Goal: Task Accomplishment & Management: Manage account settings

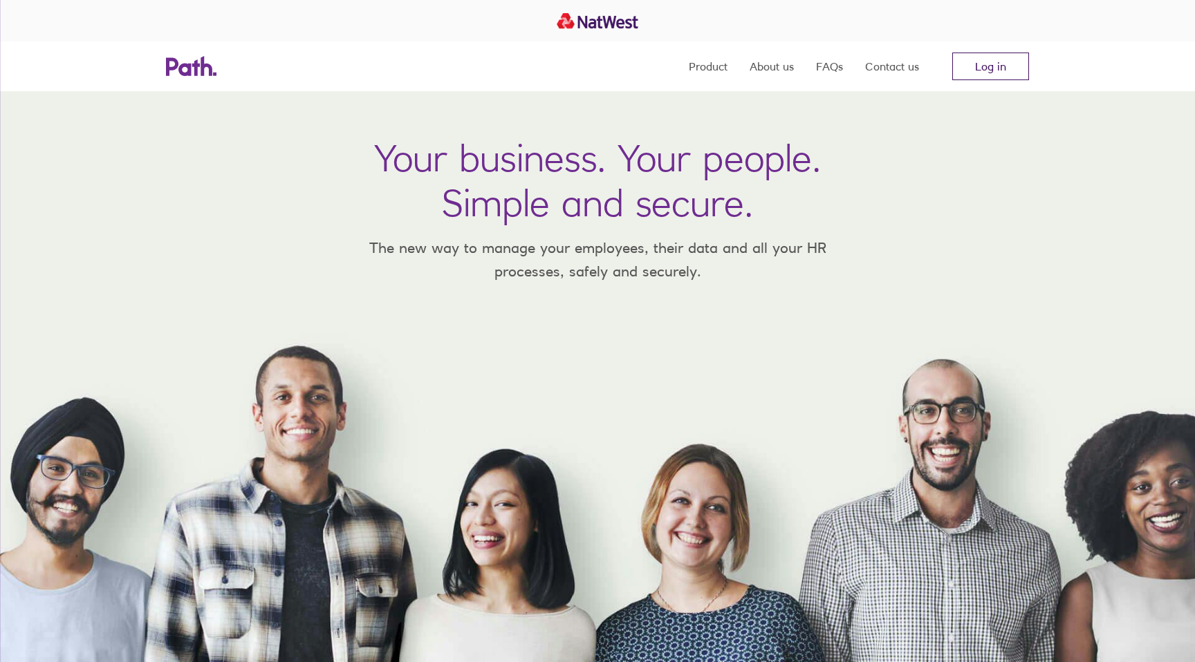
click at [994, 59] on link "Log in" at bounding box center [990, 67] width 77 height 28
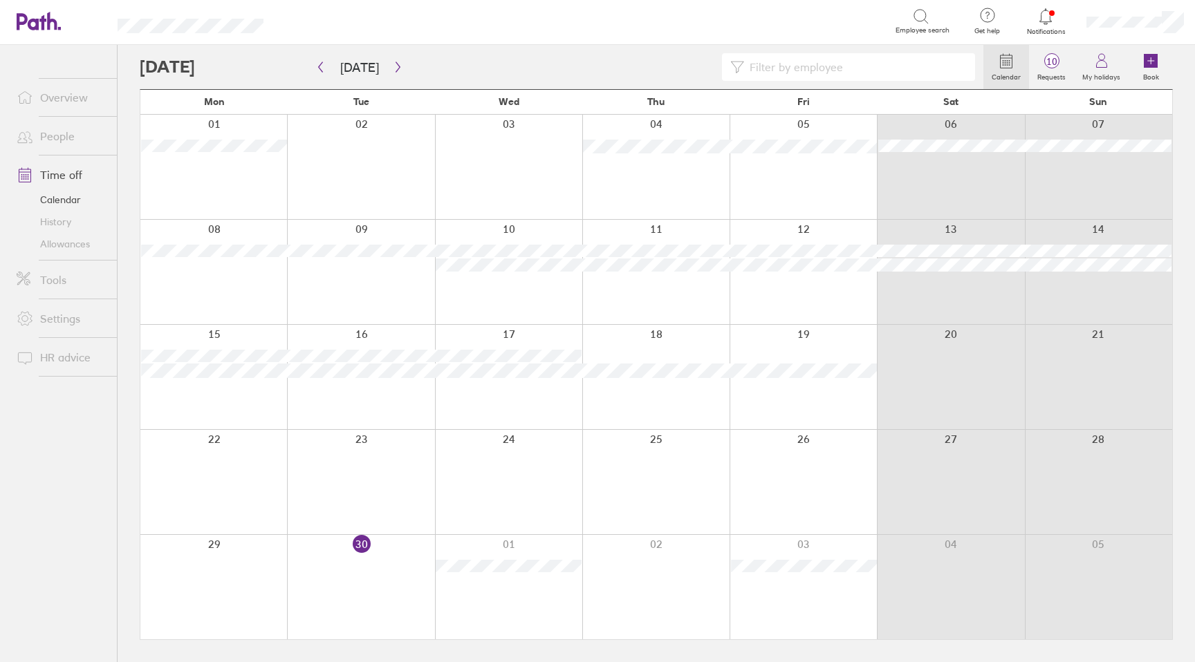
click at [59, 521] on ul "Overview People Time off Calendar History Allowances Tools Settings HR advice" at bounding box center [58, 331] width 117 height 572
click at [393, 67] on icon "button" at bounding box center [398, 67] width 10 height 11
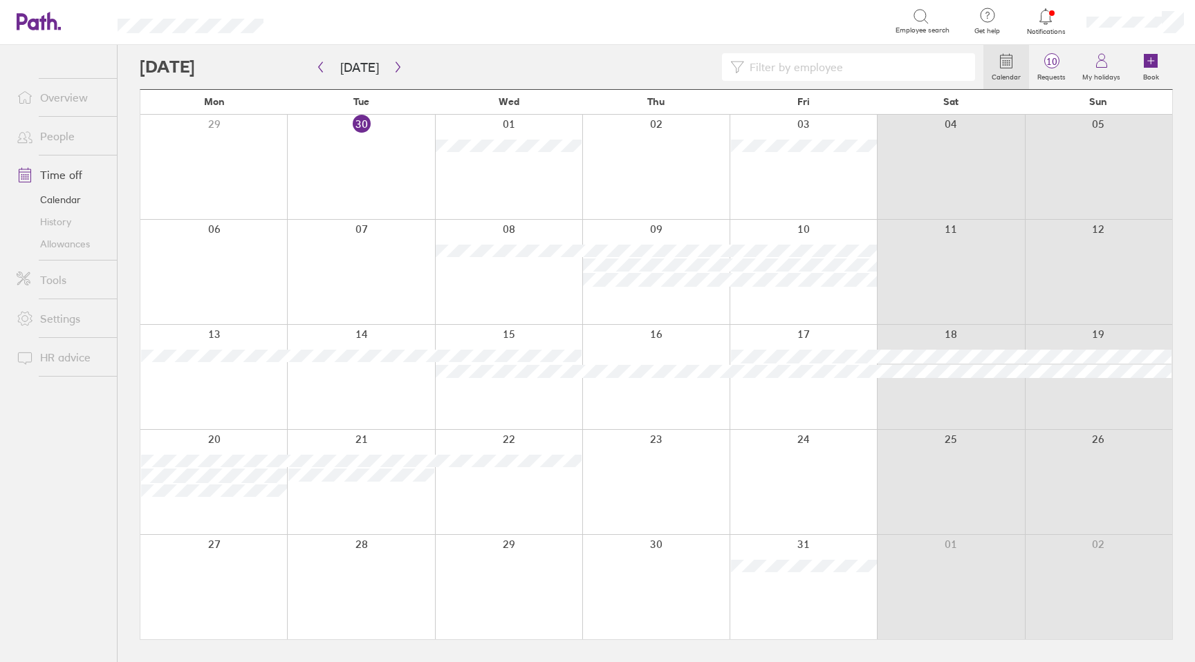
click at [67, 248] on link "Allowances" at bounding box center [61, 244] width 111 height 22
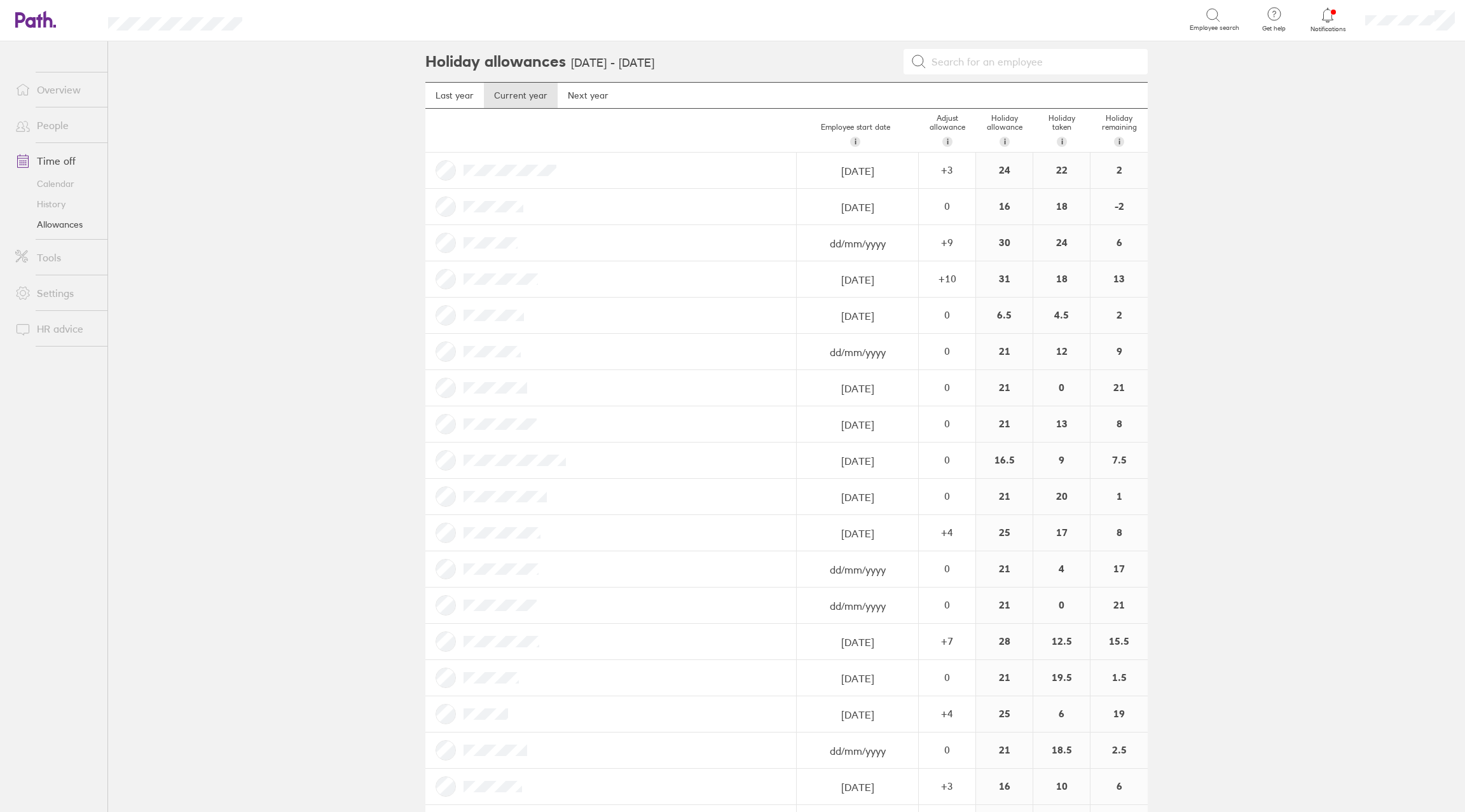
click at [69, 183] on link "Calendar" at bounding box center [56, 184] width 102 height 20
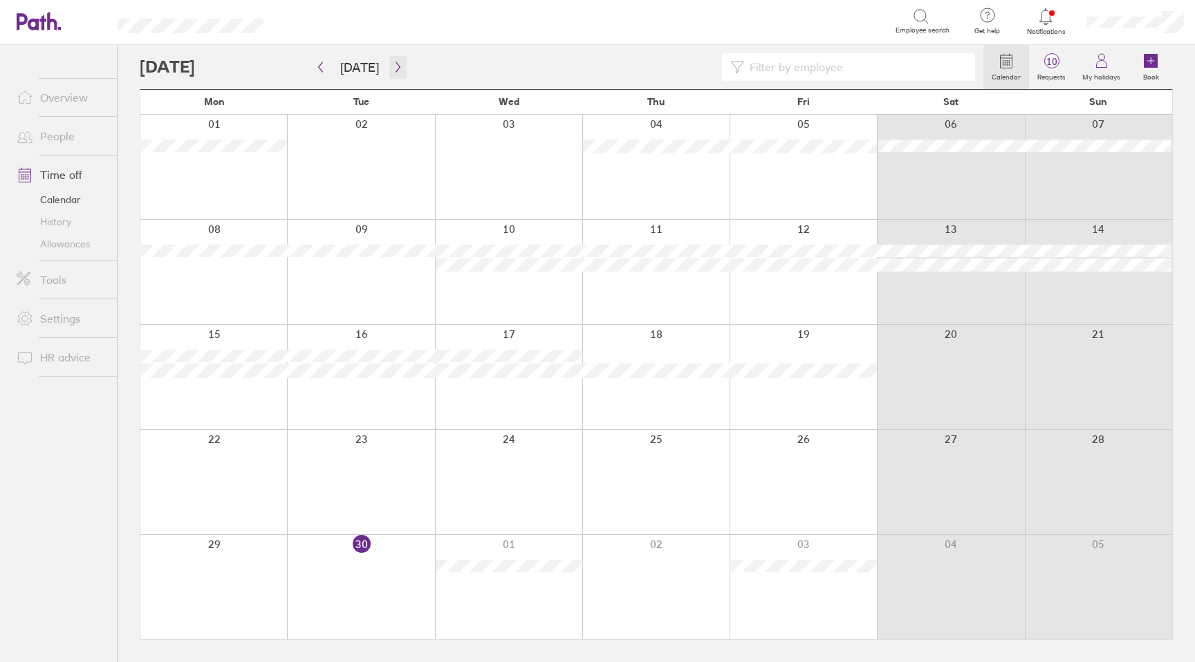
click at [396, 68] on icon "button" at bounding box center [398, 67] width 10 height 11
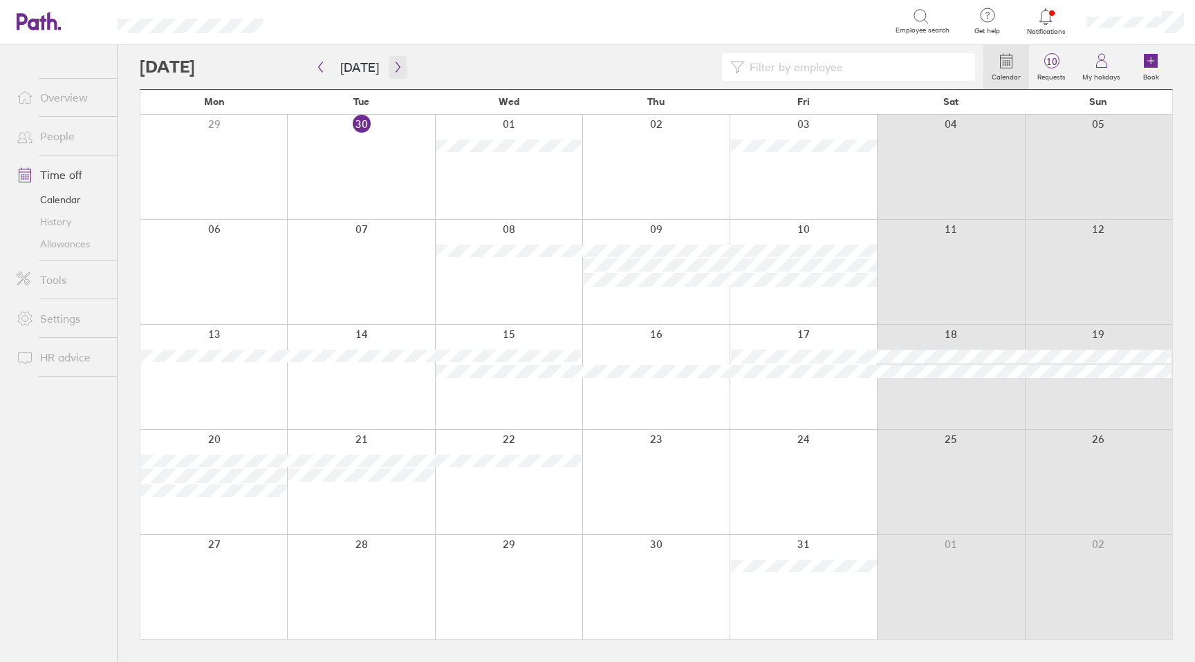
click at [393, 67] on icon "button" at bounding box center [398, 67] width 10 height 11
click at [393, 65] on icon "button" at bounding box center [398, 67] width 10 height 11
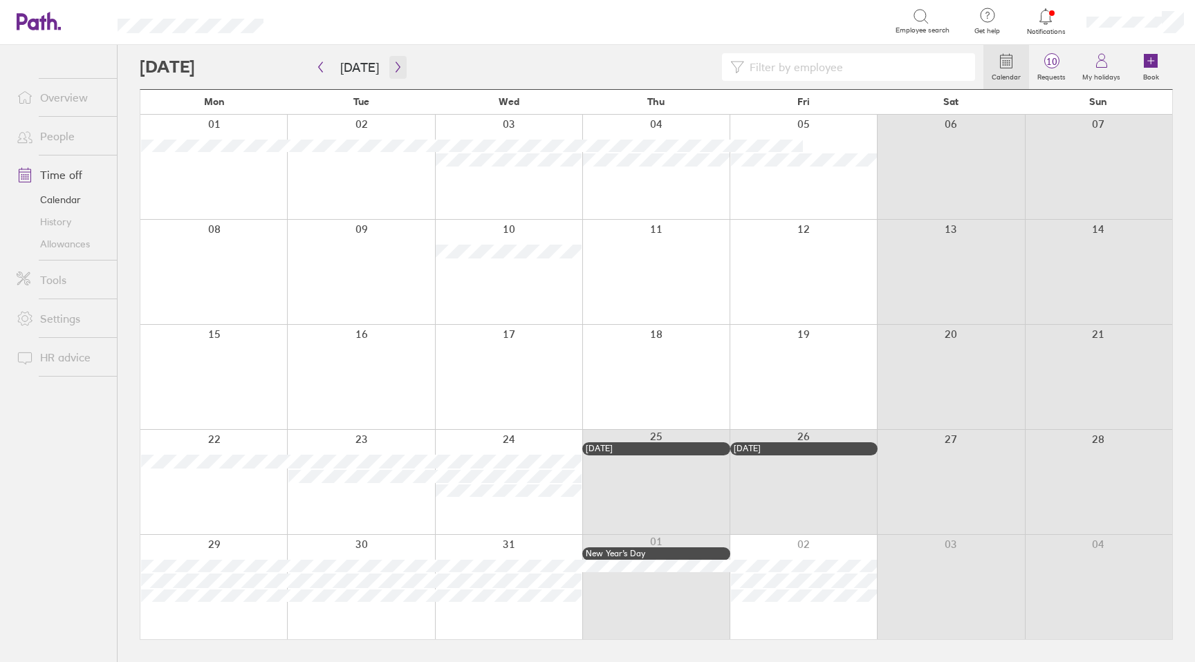
click at [393, 66] on icon "button" at bounding box center [398, 67] width 10 height 11
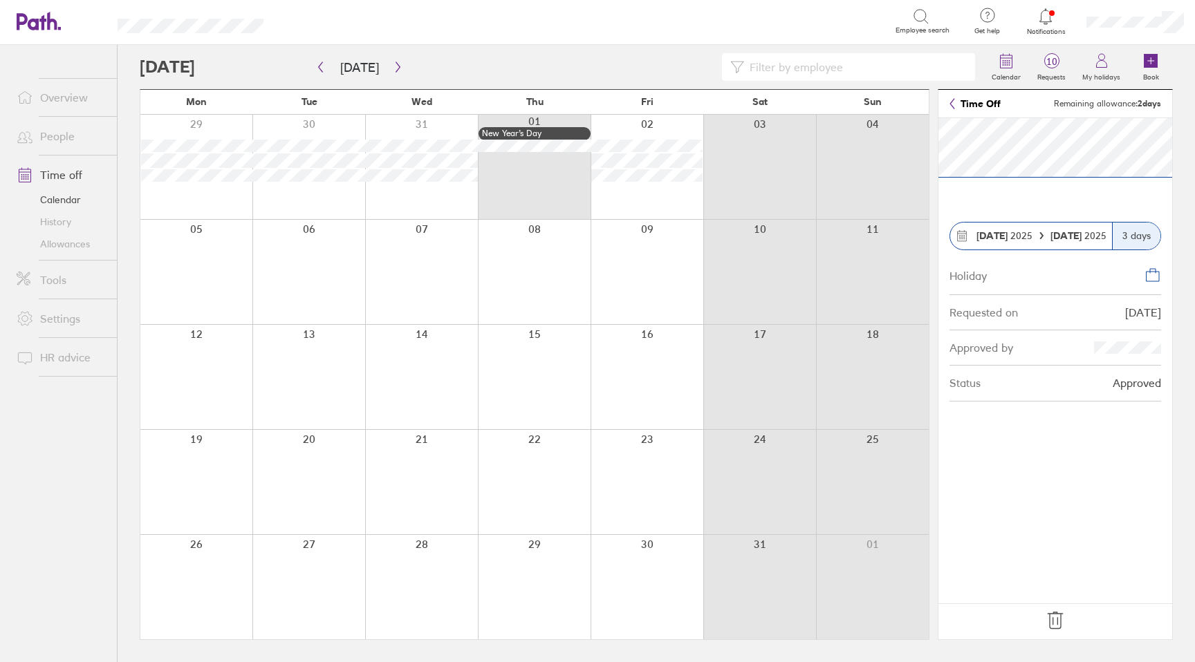
click at [718, 188] on div at bounding box center [759, 167] width 113 height 104
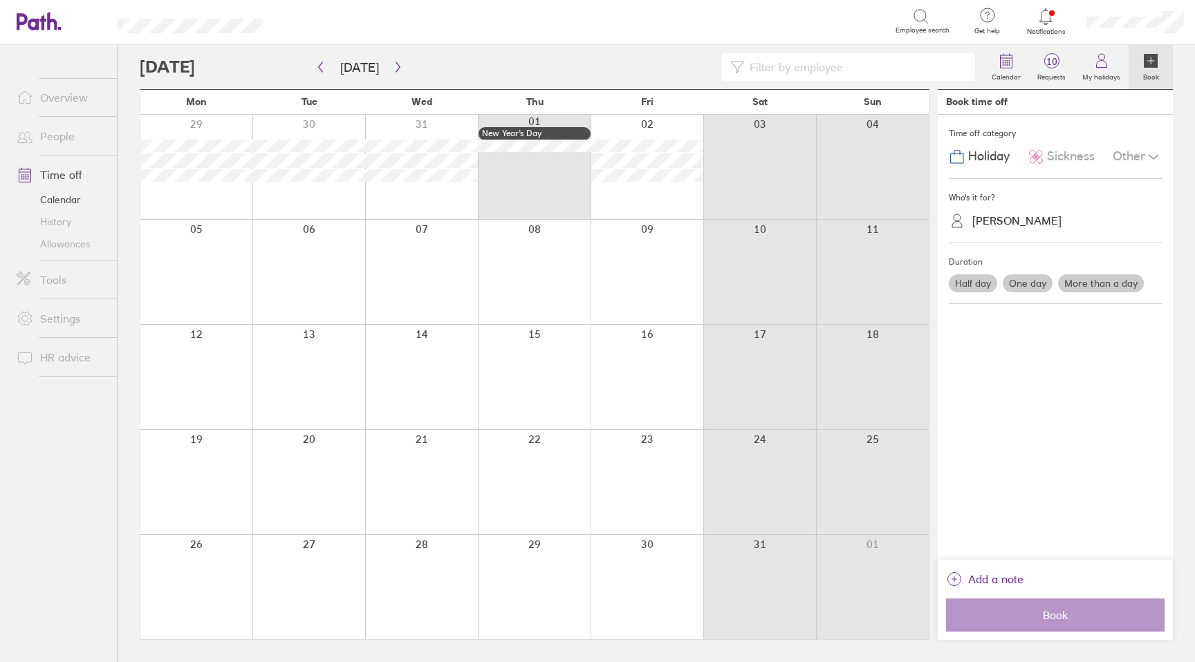
click at [548, 60] on div at bounding box center [562, 67] width 844 height 28
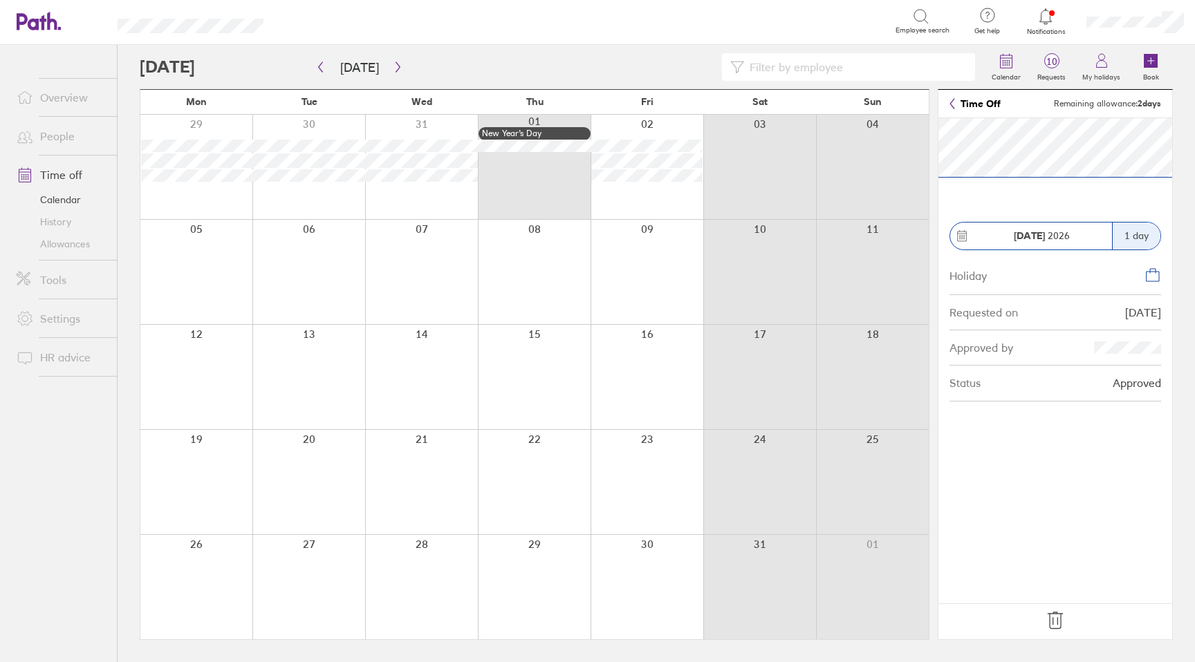
click at [609, 44] on div "Search Employee search" at bounding box center [622, 22] width 672 height 45
click at [317, 69] on icon "button" at bounding box center [320, 67] width 10 height 11
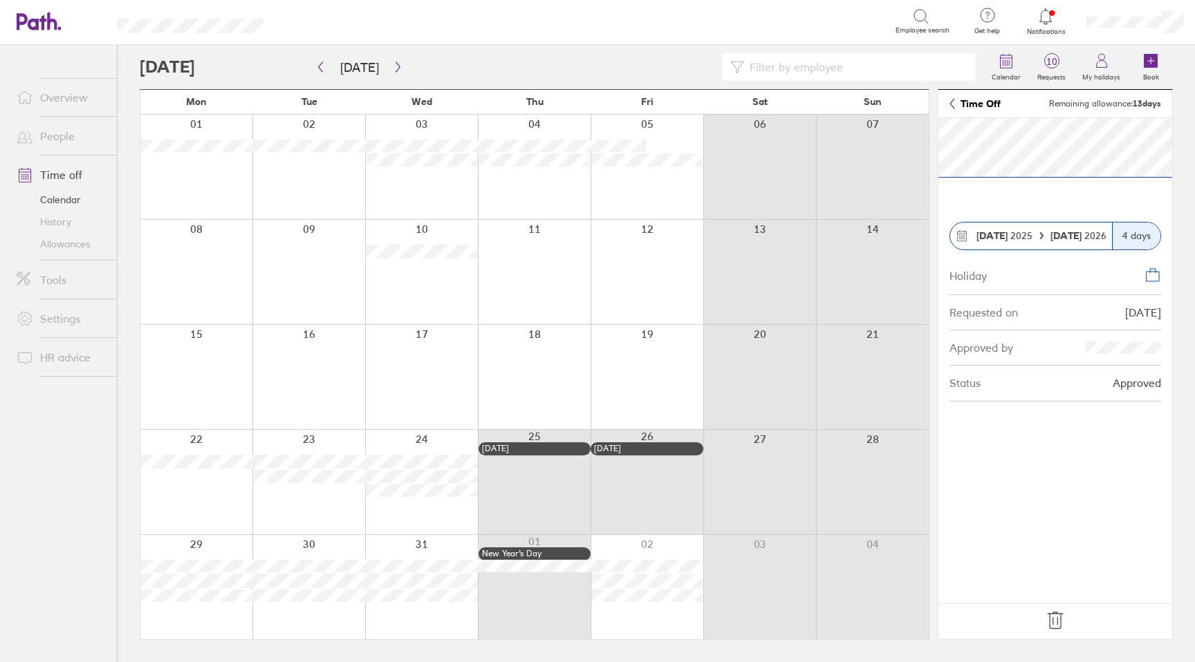
click at [1058, 619] on icon at bounding box center [1055, 621] width 22 height 22
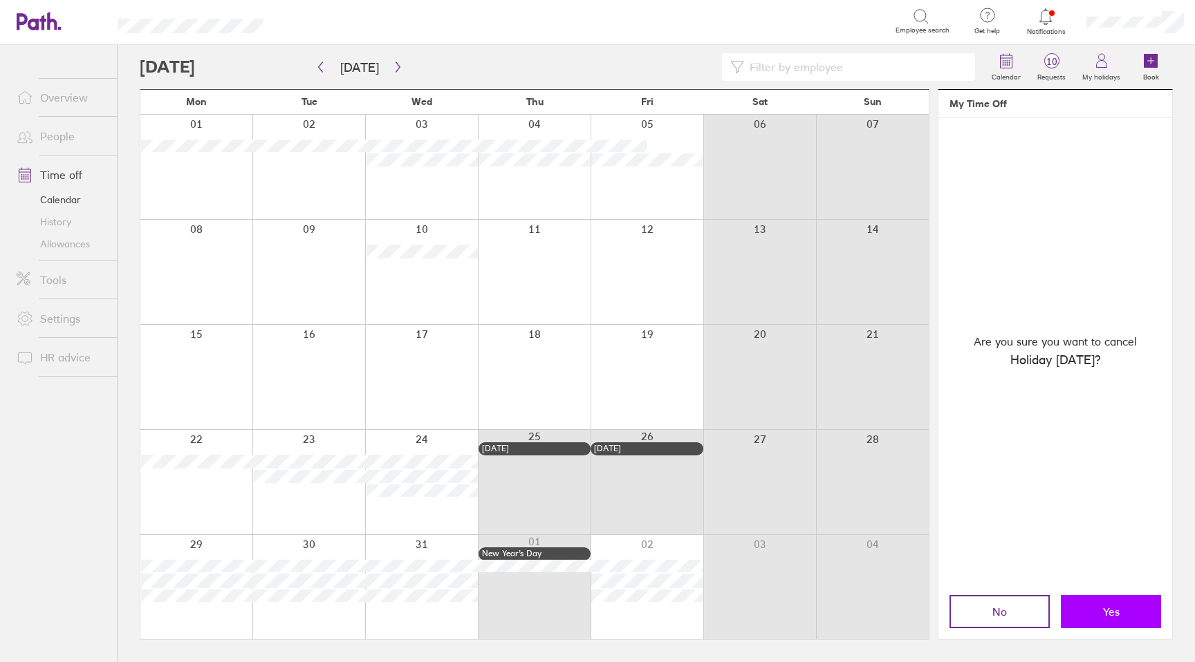
click at [1111, 601] on button "Yes" at bounding box center [1111, 611] width 100 height 33
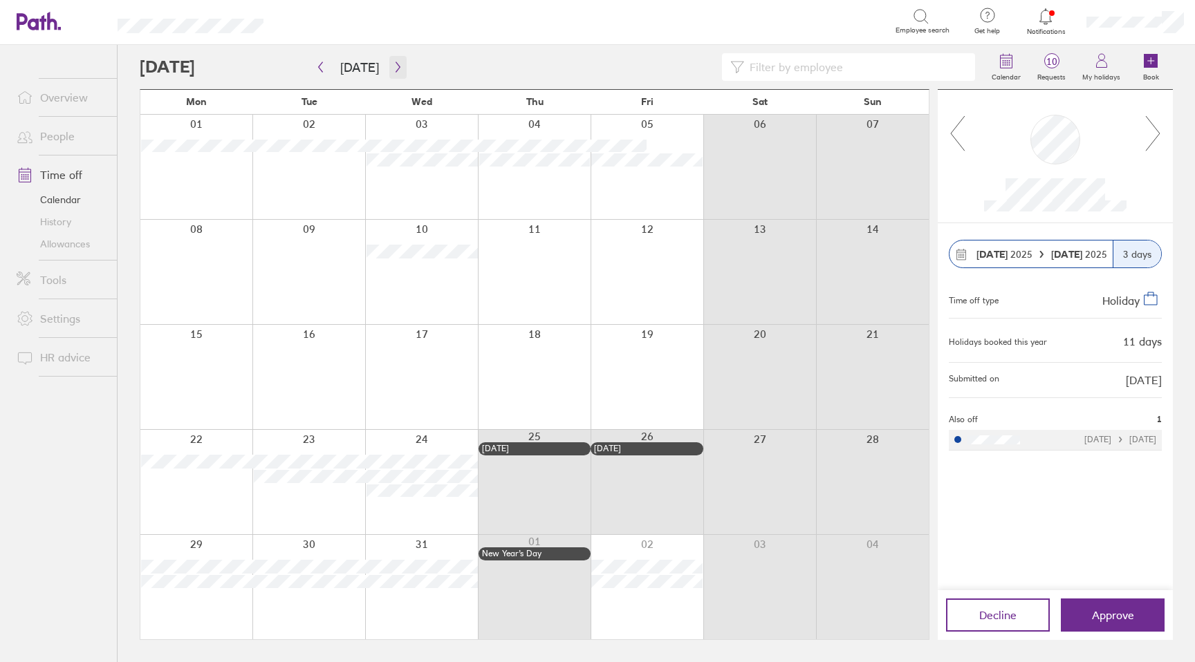
click at [393, 68] on icon "button" at bounding box center [398, 67] width 10 height 11
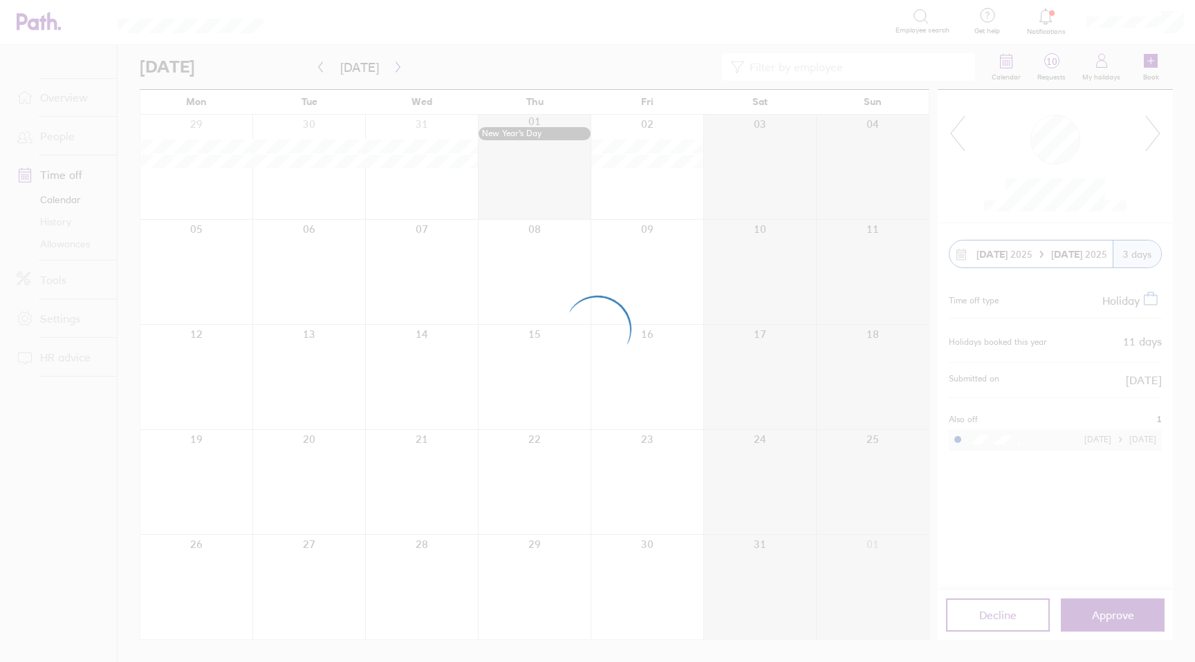
click at [321, 68] on div at bounding box center [597, 331] width 1195 height 662
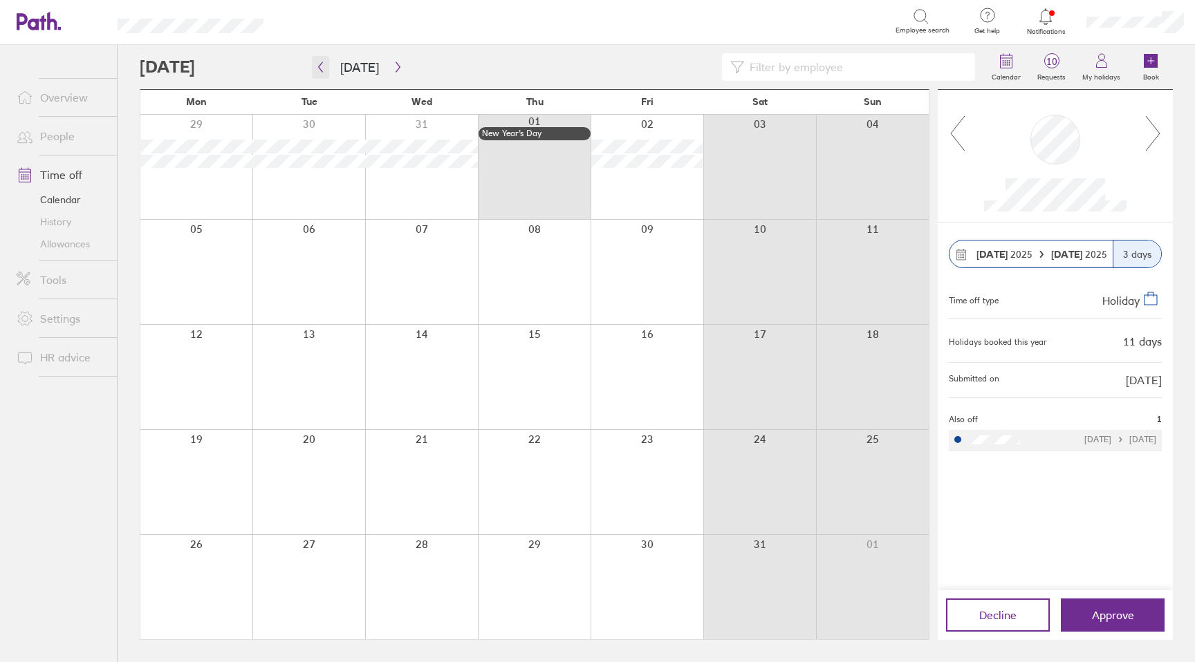
click at [324, 65] on icon "button" at bounding box center [320, 67] width 10 height 11
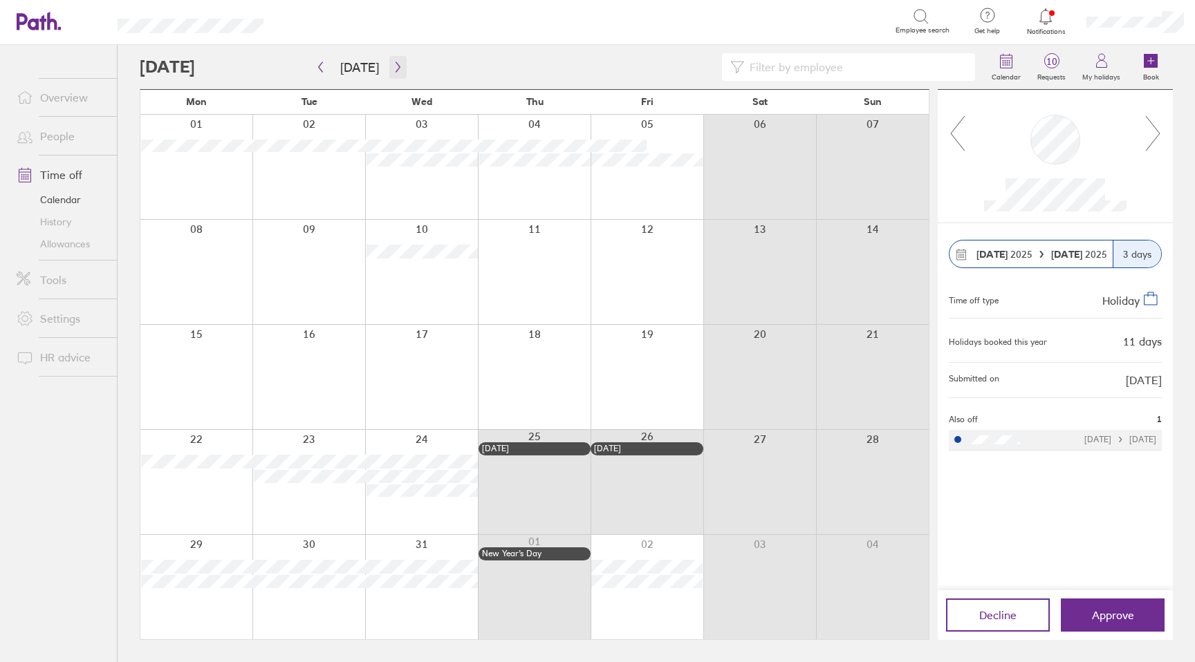
click at [399, 69] on button "button" at bounding box center [397, 67] width 17 height 23
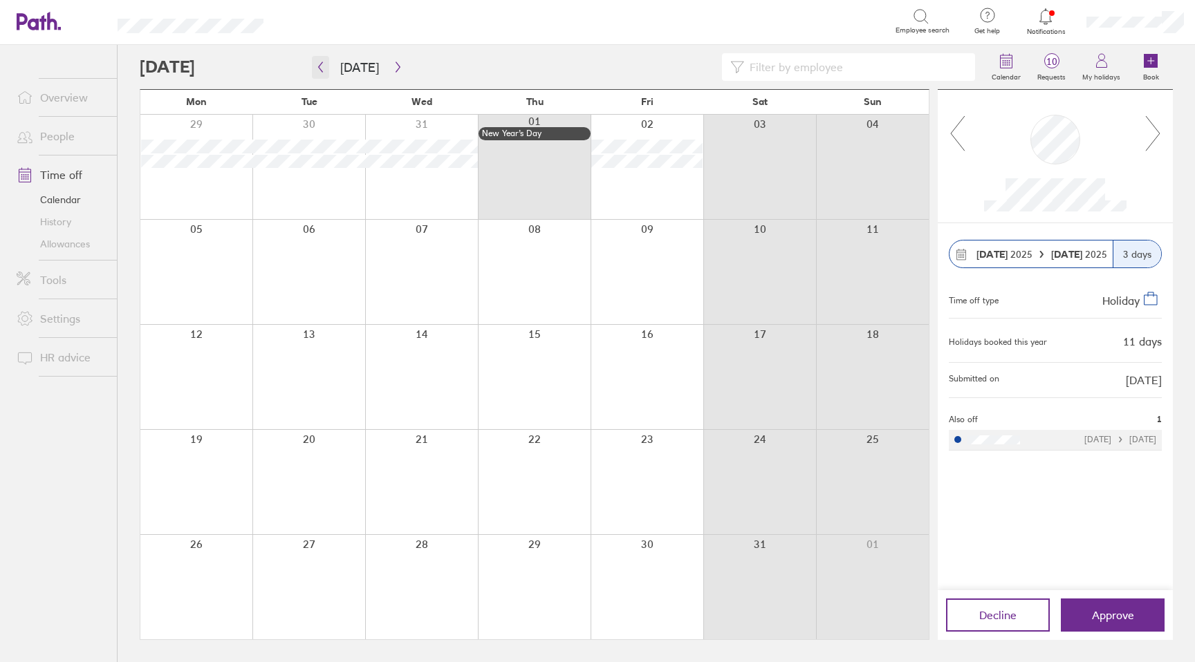
click at [321, 68] on icon "button" at bounding box center [320, 67] width 10 height 11
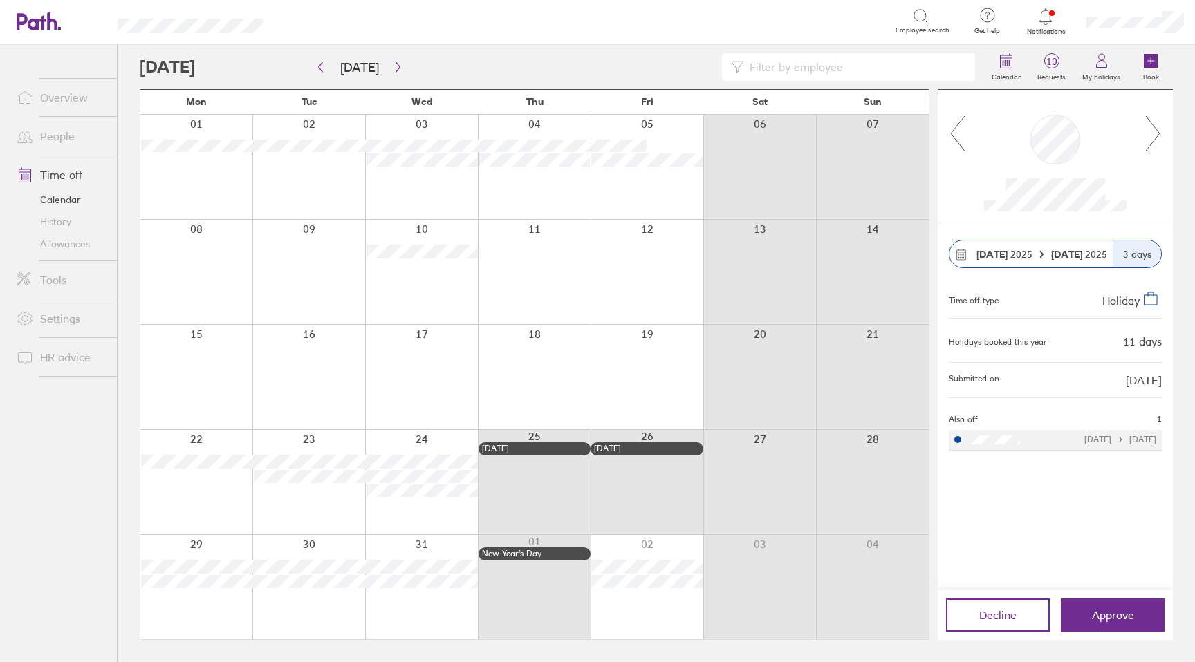
click at [73, 210] on link "Calendar" at bounding box center [61, 200] width 111 height 22
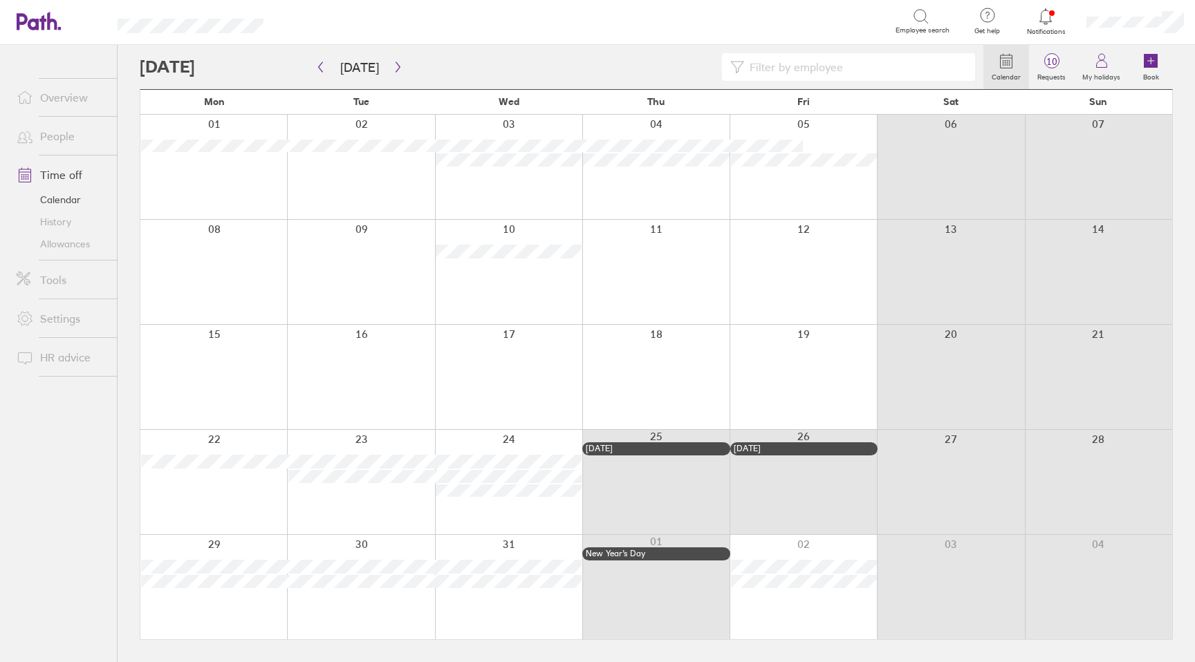
click at [66, 238] on link "Allowances" at bounding box center [61, 244] width 111 height 22
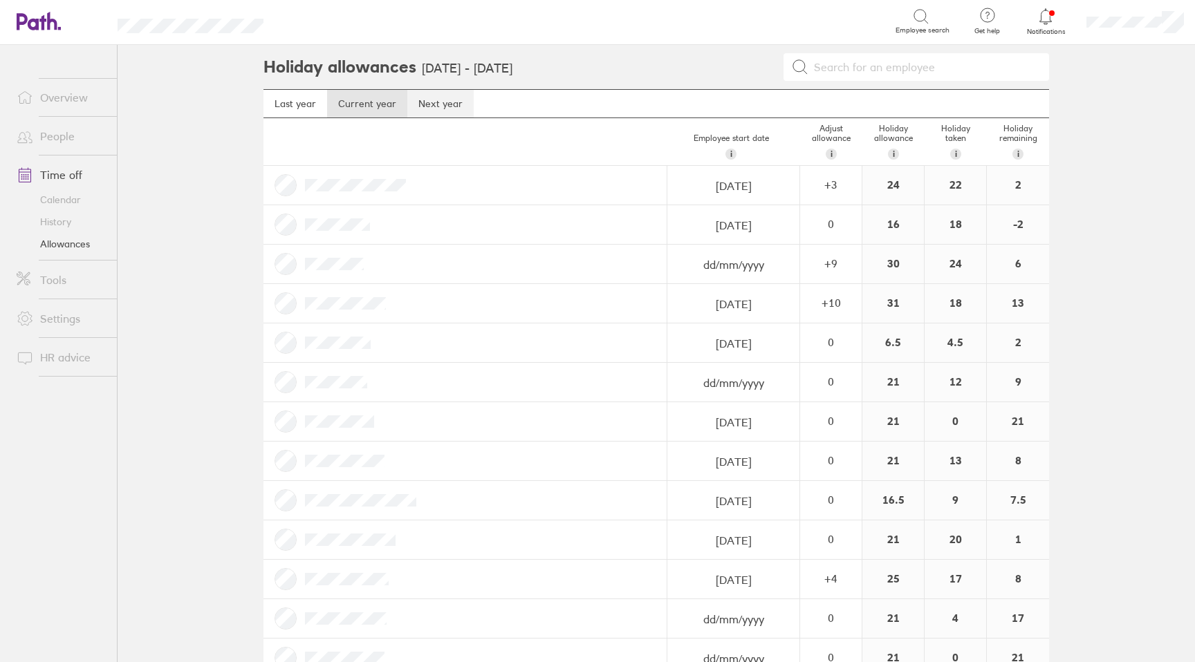
click at [433, 101] on link "Next year" at bounding box center [440, 104] width 66 height 28
click at [370, 102] on link "Current year" at bounding box center [367, 104] width 80 height 28
click at [844, 185] on div "+ 3" at bounding box center [831, 184] width 60 height 12
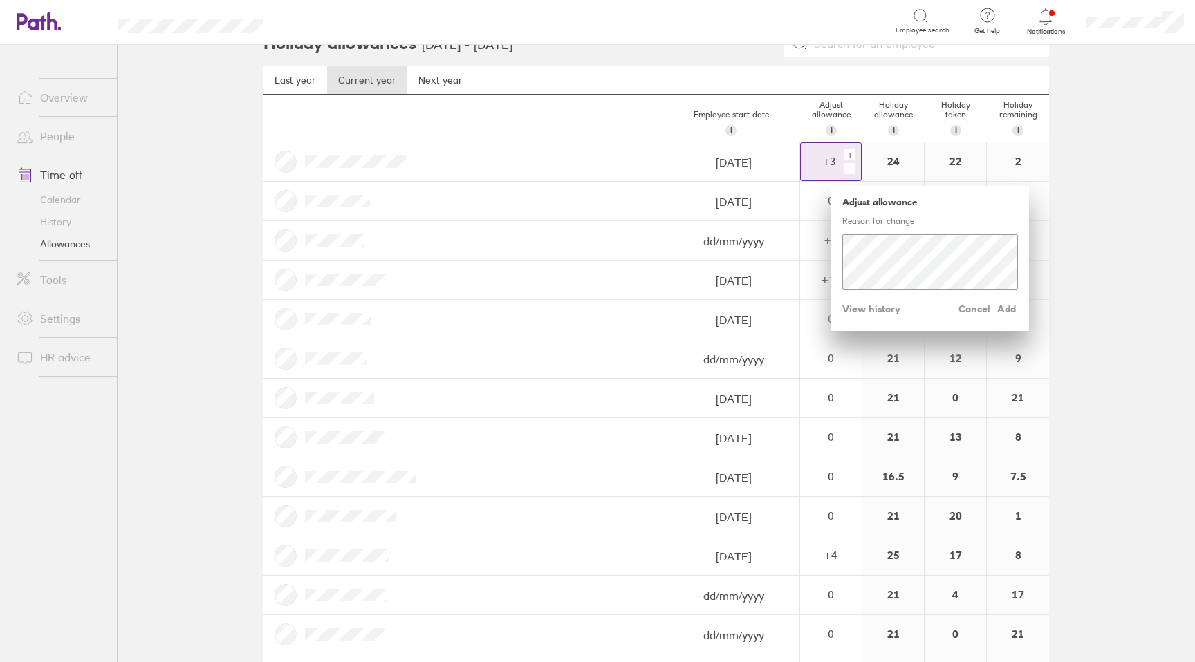
scroll to position [13, 0]
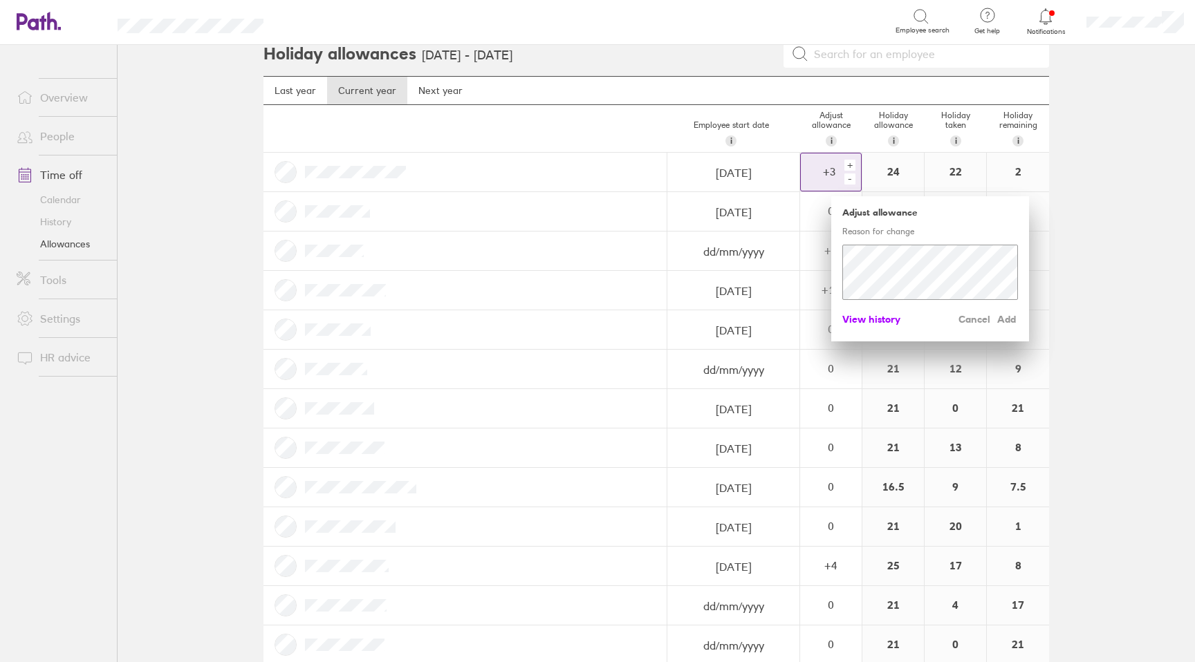
click at [864, 317] on span "View history" at bounding box center [871, 319] width 58 height 22
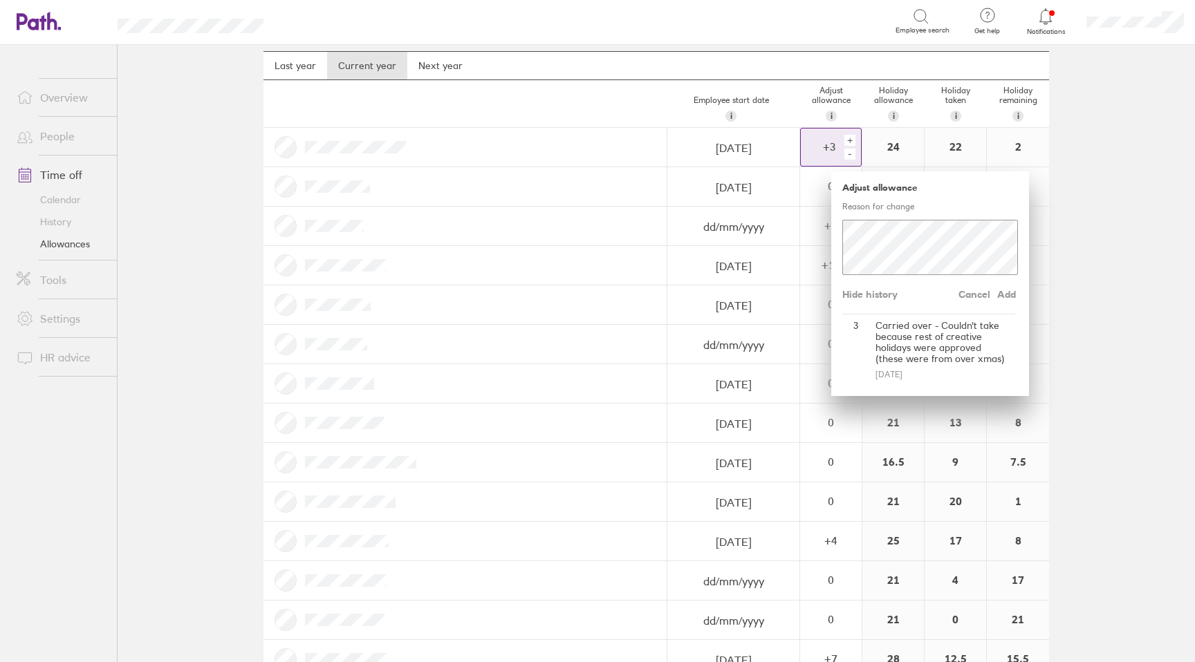
scroll to position [43, 0]
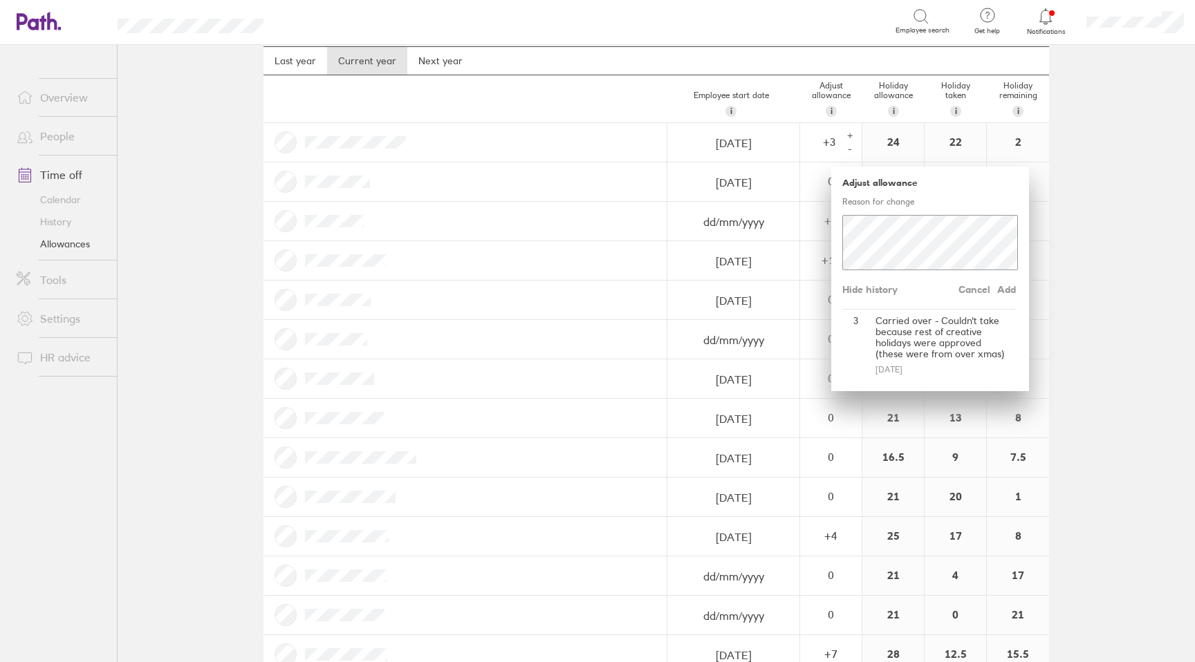
click at [1074, 291] on main "Holiday allowances 1 Jan 2025 - 31 Dec 2025 Last year Current year Next year Em…" at bounding box center [656, 354] width 1077 height 618
click at [1159, 345] on main "Holiday allowances 1 Jan 2025 - 31 Dec 2025 Last year Current year Next year Em…" at bounding box center [656, 354] width 1077 height 618
click at [880, 109] on div "Holiday allowance i Annual holiday allowance this employee is entitled to (excl…" at bounding box center [893, 98] width 62 height 47
click at [1156, 195] on main "Holiday allowances 1 Jan 2025 - 31 Dec 2025 Last year Current year Next year Em…" at bounding box center [656, 354] width 1077 height 618
click at [969, 285] on span "Cancel" at bounding box center [974, 290] width 32 height 22
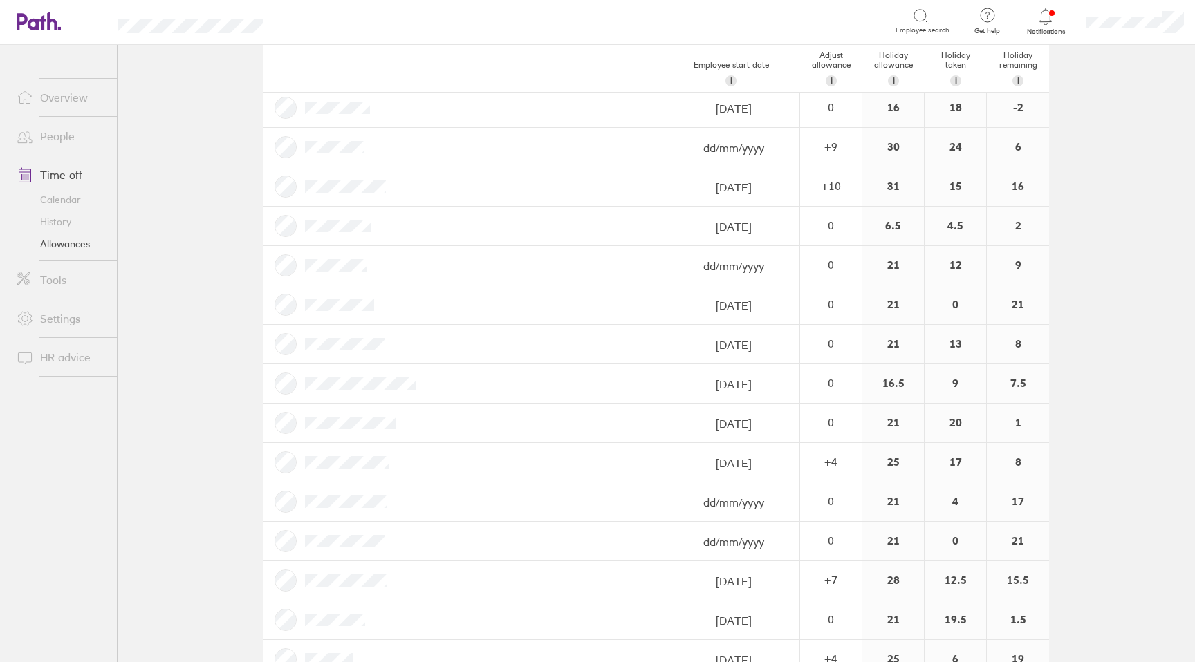
scroll to position [118, 0]
click at [844, 183] on div "+ 10" at bounding box center [831, 184] width 60 height 12
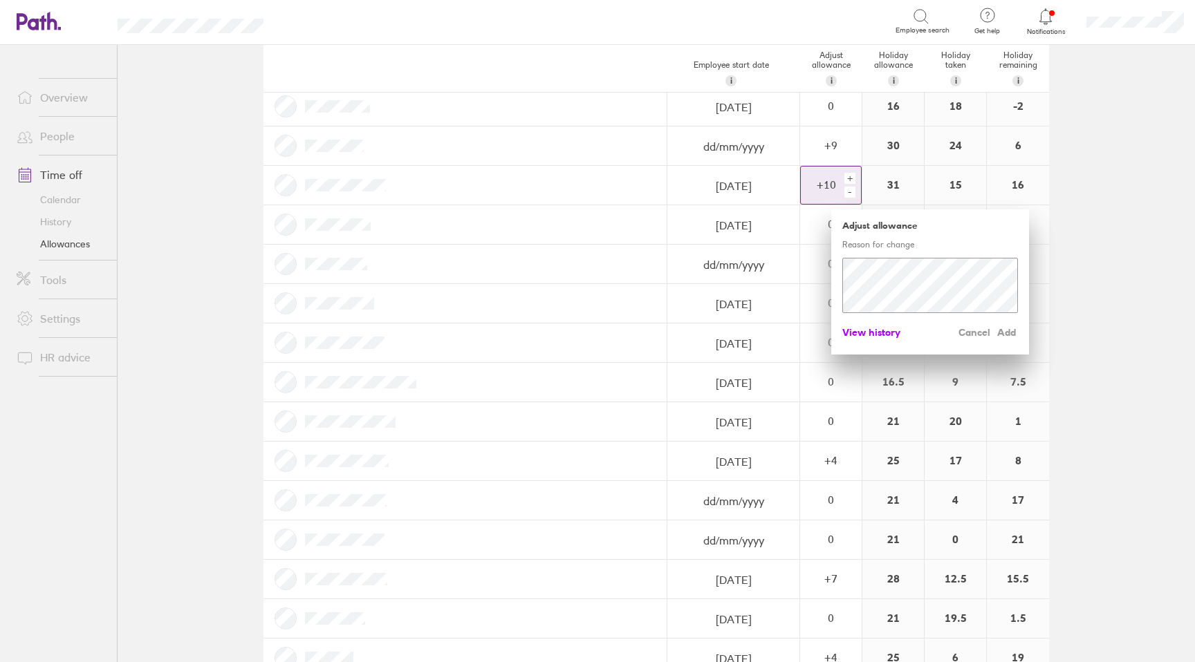
click at [863, 328] on span "View history" at bounding box center [871, 333] width 58 height 22
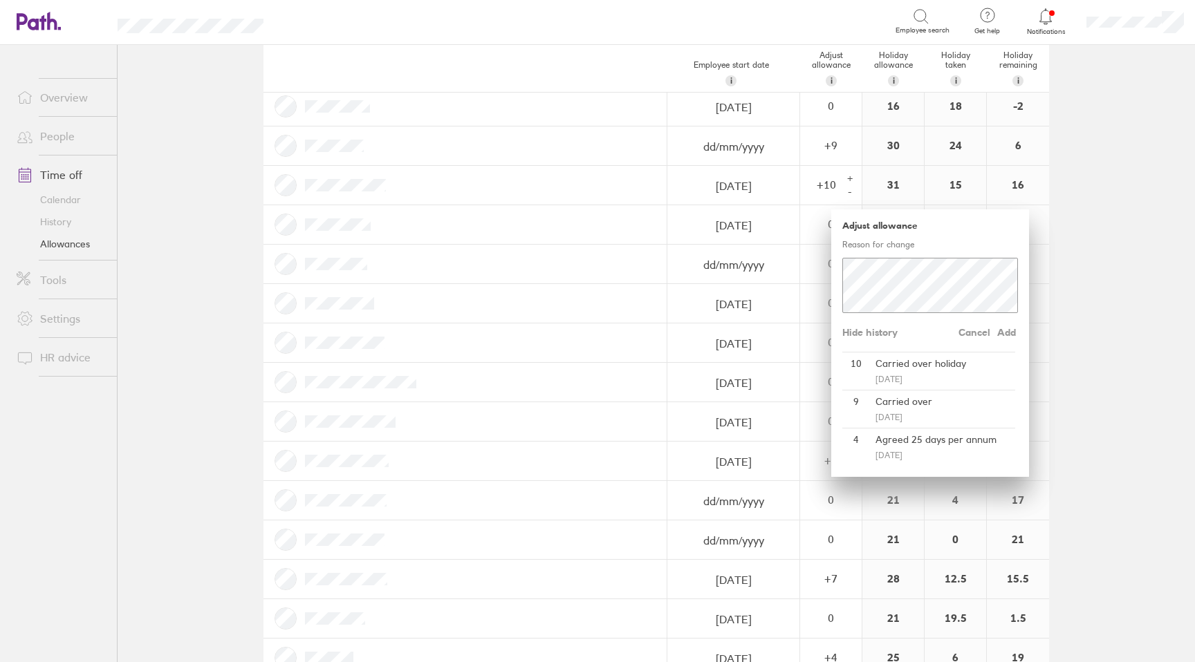
click at [1117, 371] on main "Holiday allowances 1 Jan 2025 - 31 Dec 2025 Last year Current year Next year Em…" at bounding box center [656, 354] width 1077 height 618
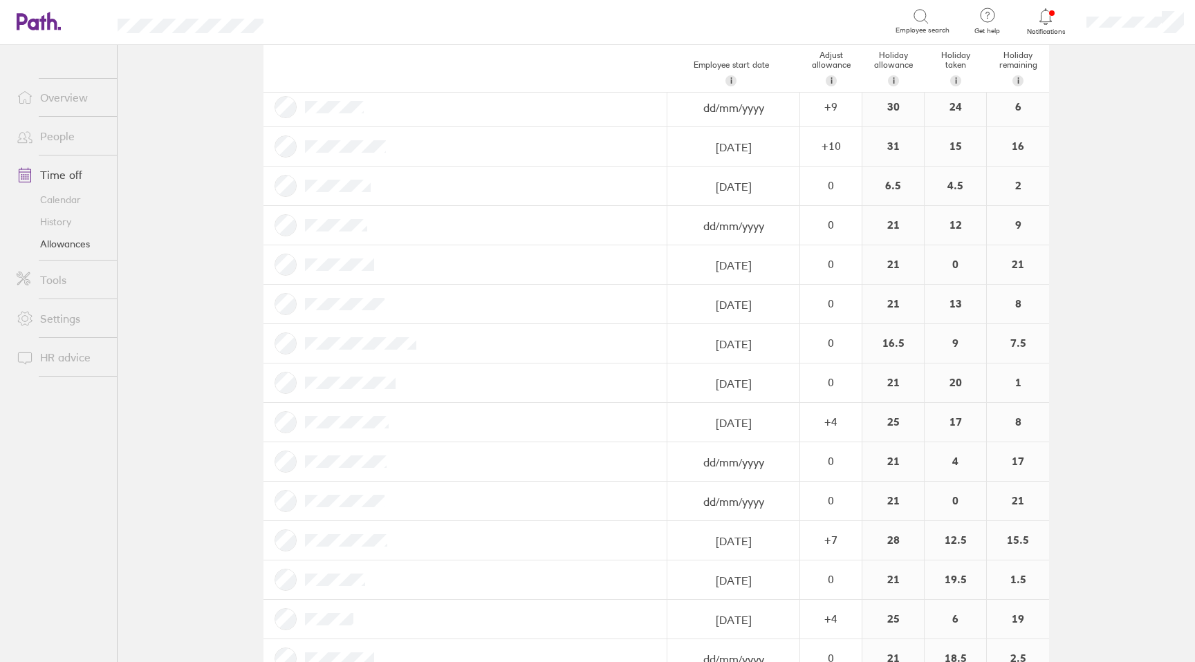
scroll to position [158, 0]
click at [833, 427] on div "+ 4" at bounding box center [831, 420] width 60 height 12
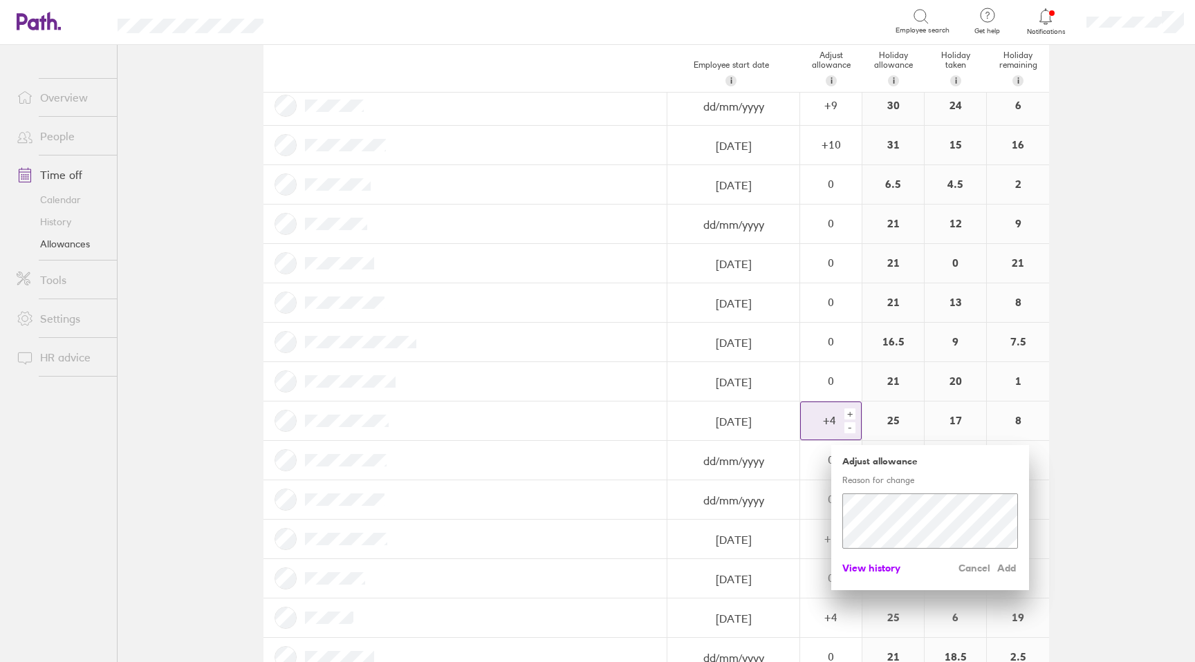
click at [864, 567] on span "View history" at bounding box center [871, 568] width 58 height 22
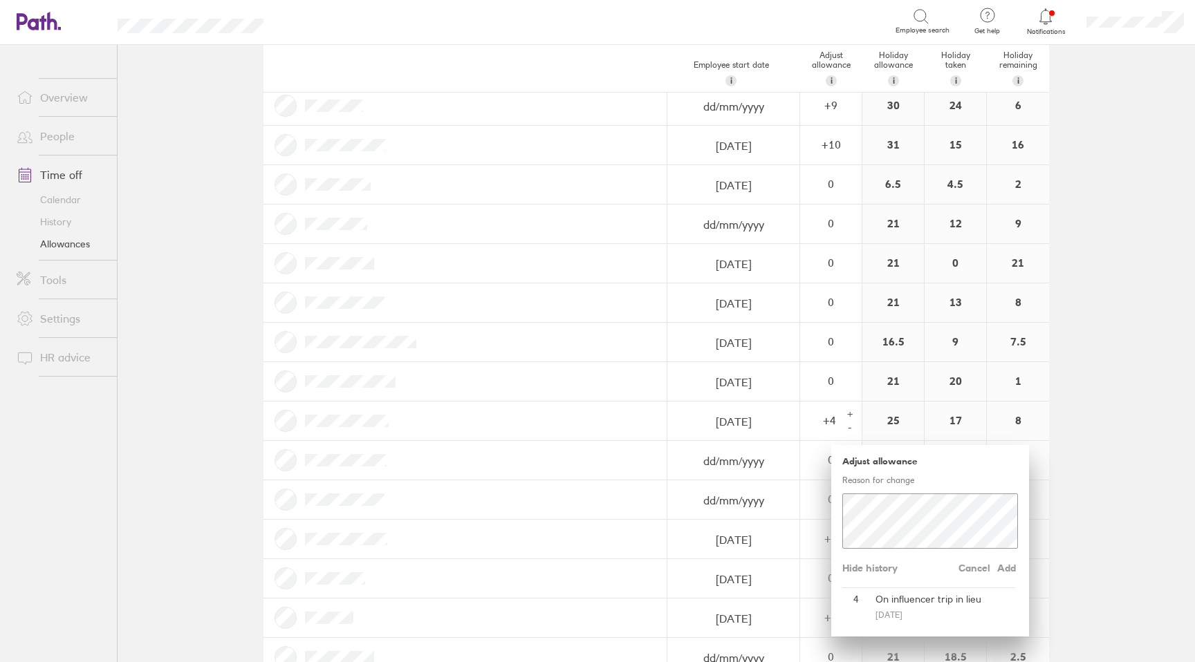
click at [1111, 325] on main "Holiday allowances 1 Jan 2025 - 31 Dec 2025 Last year Current year Next year Em…" at bounding box center [656, 354] width 1077 height 618
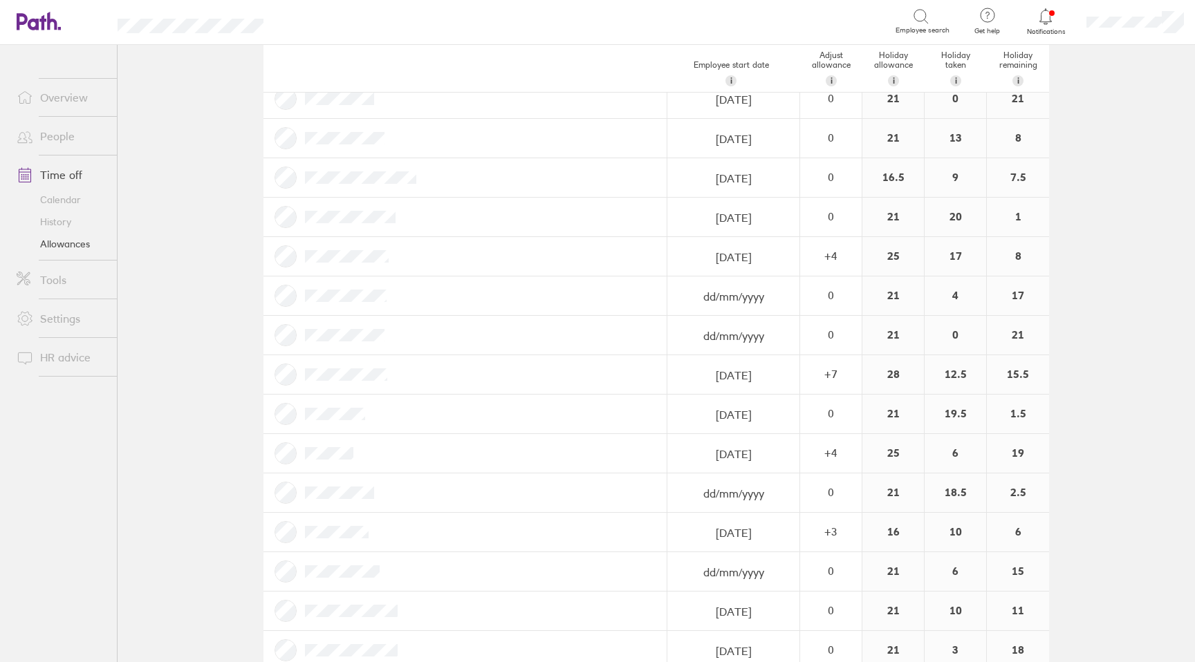
scroll to position [347, 0]
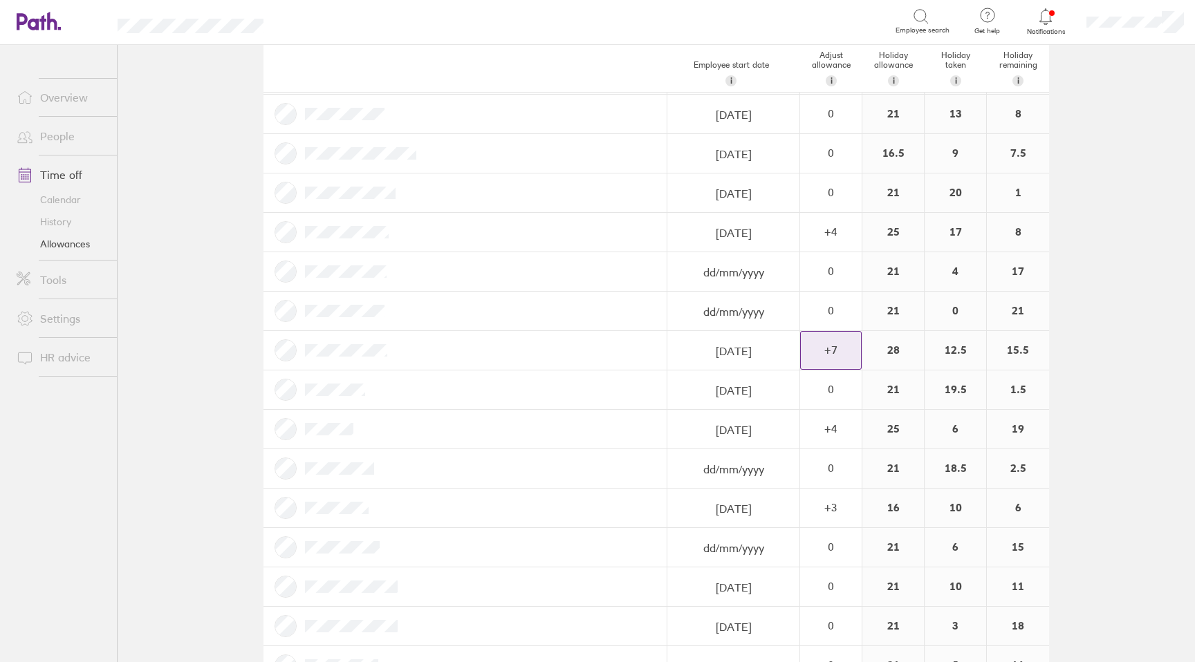
click at [844, 346] on div "+ 7" at bounding box center [831, 350] width 60 height 12
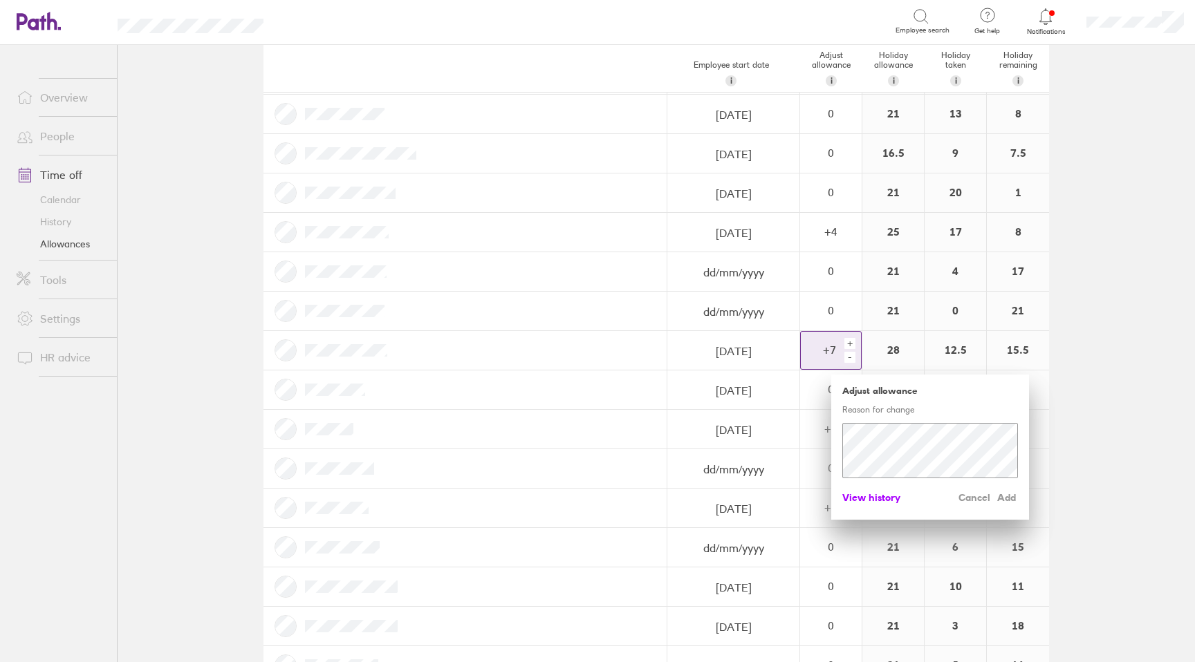
click at [862, 495] on span "View history" at bounding box center [871, 498] width 58 height 22
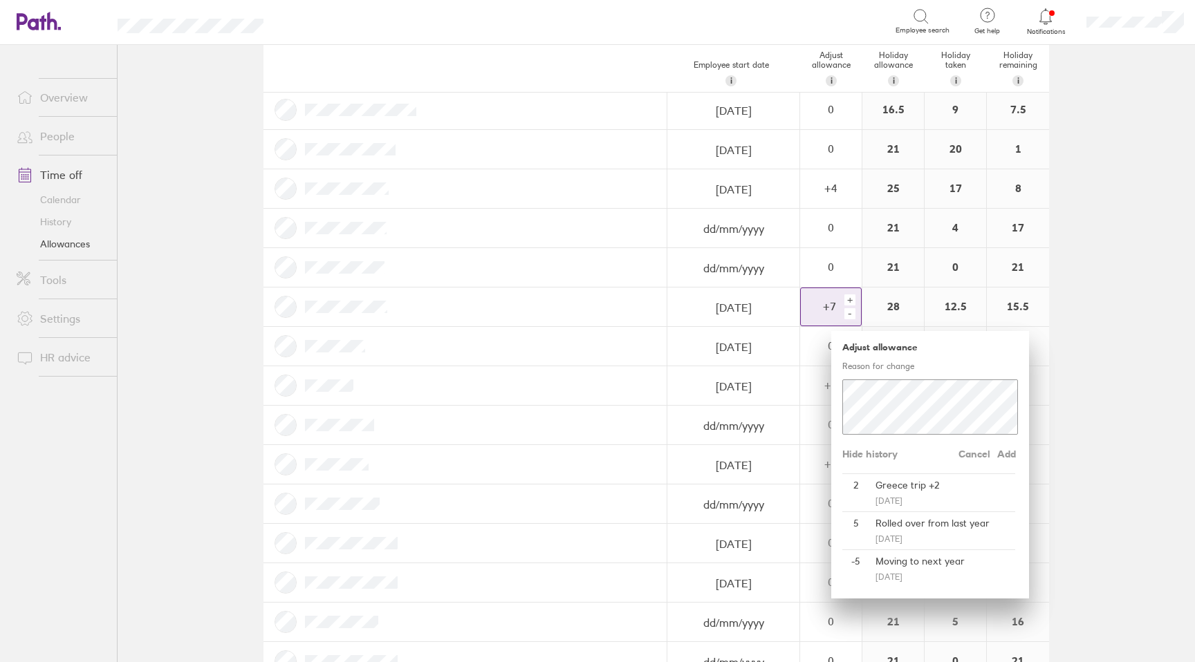
scroll to position [392, 0]
click at [1117, 441] on main "Holiday allowances 1 Jan 2025 - 31 Dec 2025 Last year Current year Next year Em…" at bounding box center [656, 354] width 1077 height 618
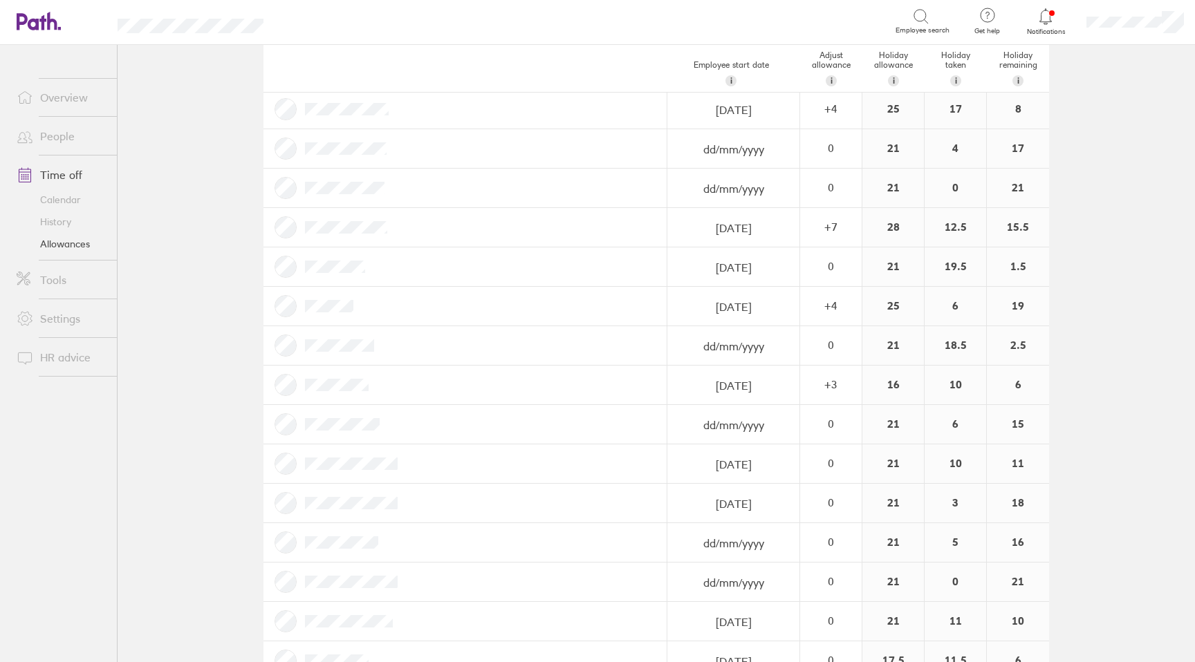
scroll to position [476, 0]
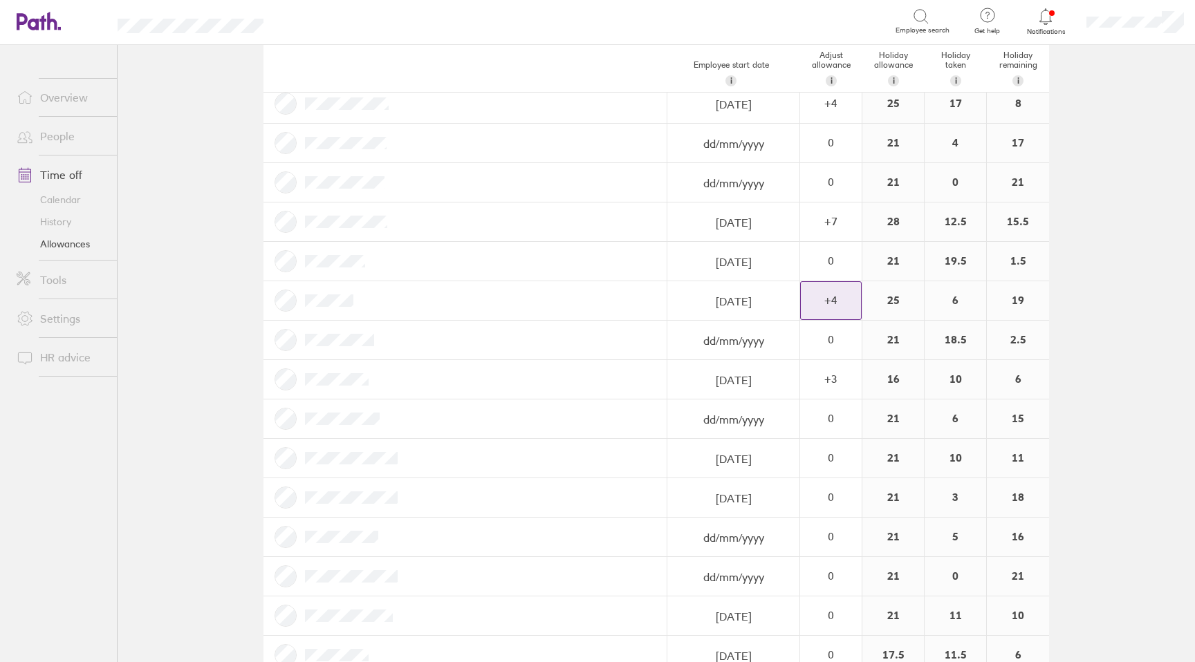
click at [830, 301] on div "+ 4" at bounding box center [831, 300] width 60 height 12
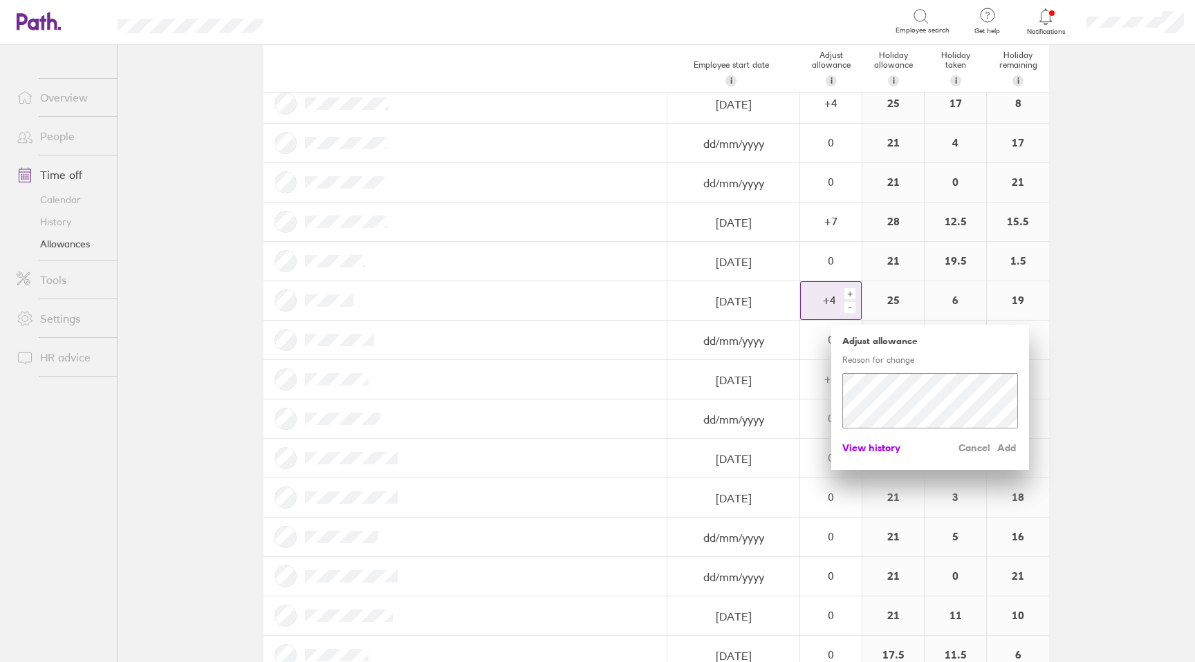
click at [869, 450] on span "View history" at bounding box center [871, 448] width 58 height 22
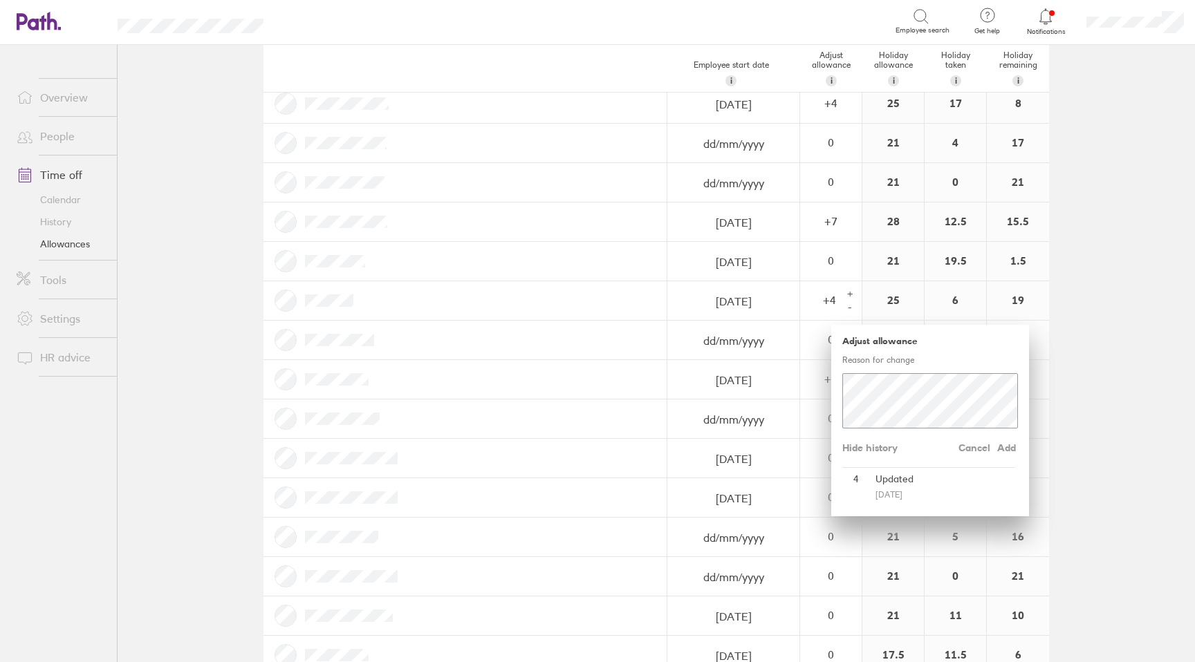
click at [1151, 409] on main "Holiday allowances 1 Jan 2025 - 31 Dec 2025 Last year Current year Next year Em…" at bounding box center [656, 354] width 1077 height 618
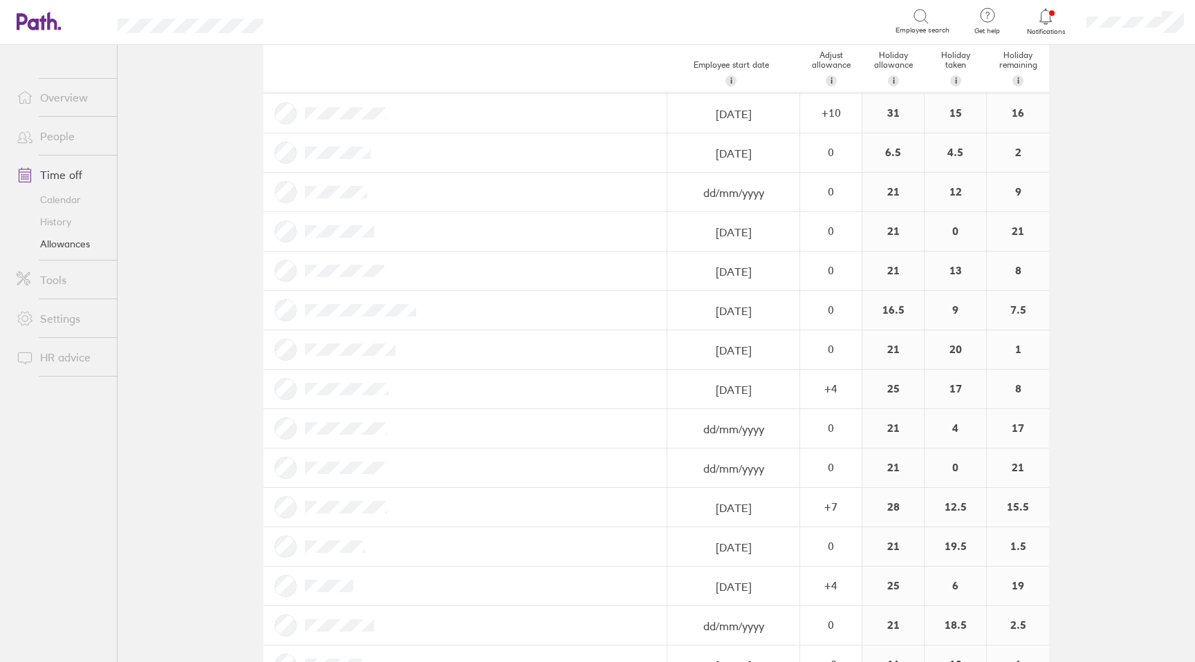
scroll to position [510, 0]
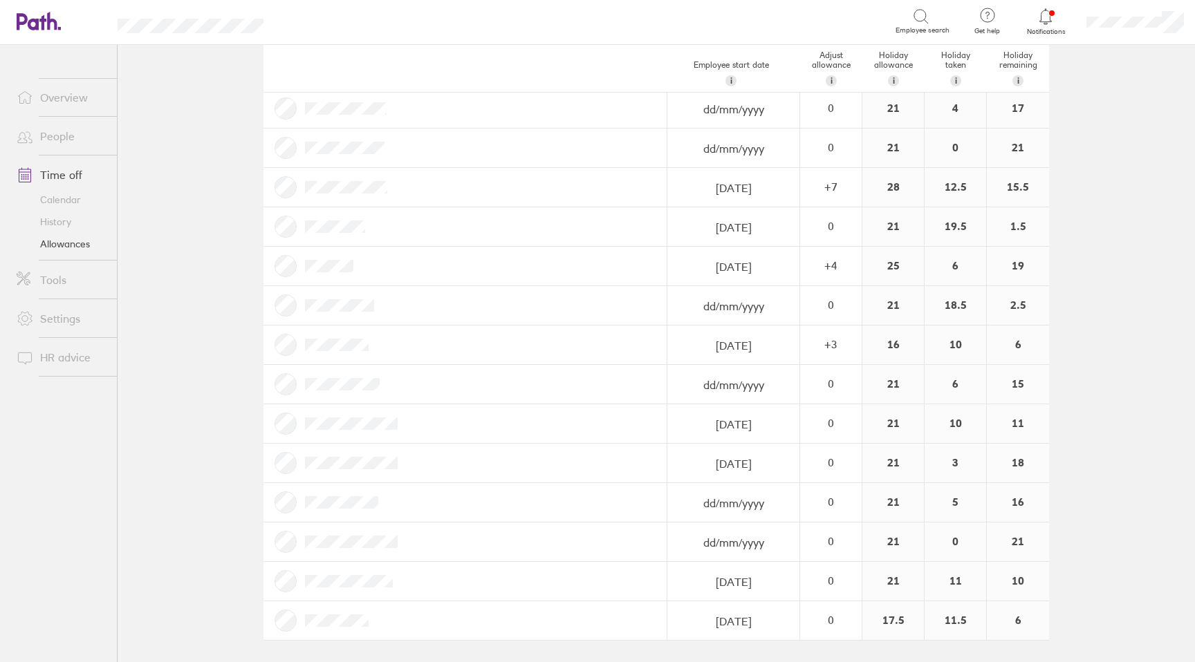
click at [1091, 575] on main "Holiday allowances 1 Jan 2025 - 31 Dec 2025 Last year Current year Next year Em…" at bounding box center [656, 354] width 1077 height 618
click at [1021, 578] on div "10" at bounding box center [1018, 581] width 62 height 39
click at [1074, 576] on main "Holiday allowances 1 Jan 2025 - 31 Dec 2025 Last year Current year Next year Em…" at bounding box center [656, 354] width 1077 height 618
click at [1115, 561] on main "Holiday allowances 1 Jan 2025 - 31 Dec 2025 Last year Current year Next year Em…" at bounding box center [656, 354] width 1077 height 618
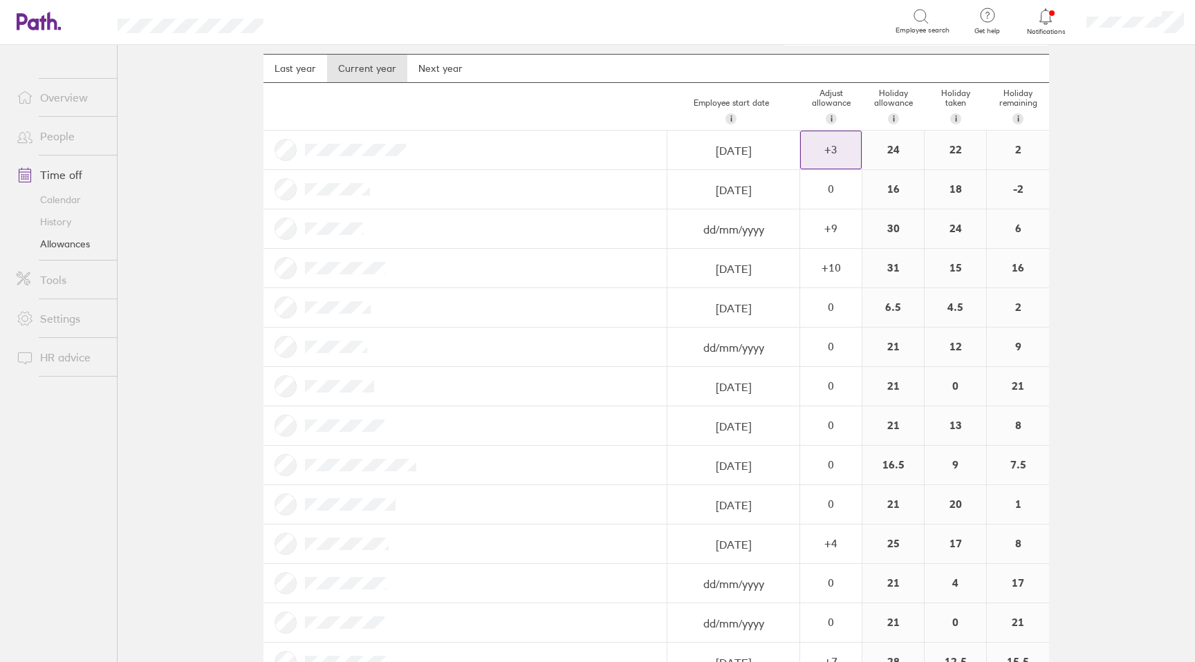
scroll to position [0, 0]
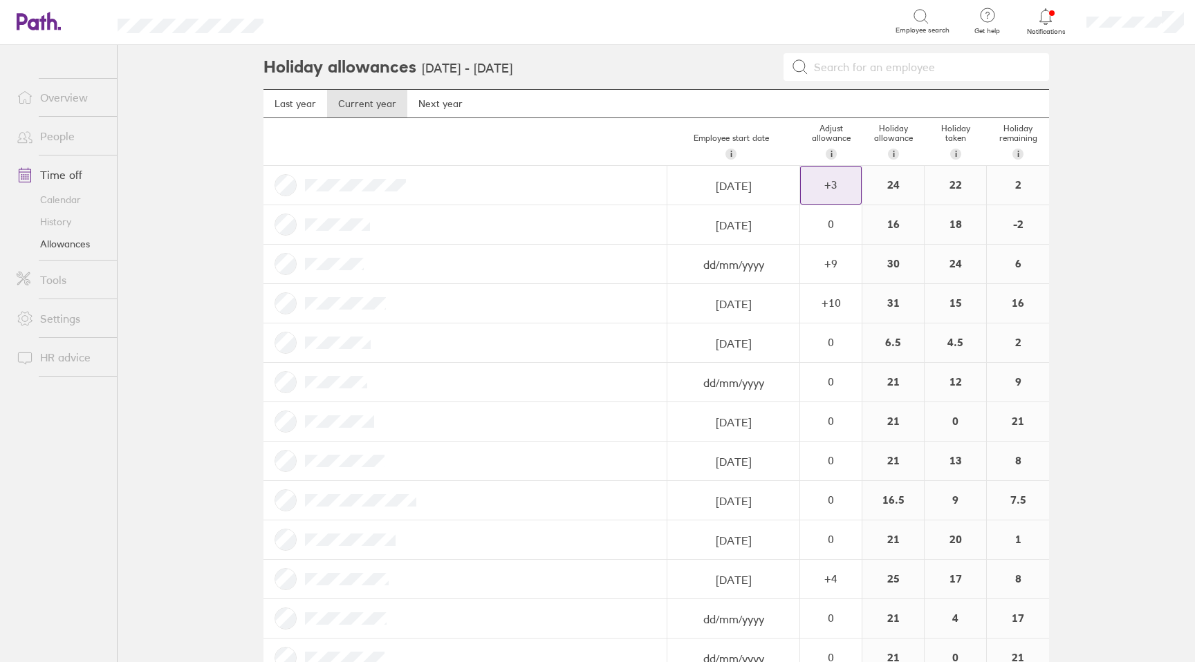
click at [1128, 302] on main "Holiday allowances 1 Jan 2025 - 31 Dec 2025 Last year Current year Next year Em…" at bounding box center [656, 354] width 1077 height 618
click at [415, 104] on link "Next year" at bounding box center [440, 104] width 66 height 28
click at [370, 112] on link "Current year" at bounding box center [367, 104] width 80 height 28
click at [232, 143] on main "Holiday allowances 1 Jan 2025 - 31 Dec 2025 Last year Current year Next year Em…" at bounding box center [656, 354] width 1077 height 618
click at [1049, 15] on icon at bounding box center [1045, 16] width 17 height 17
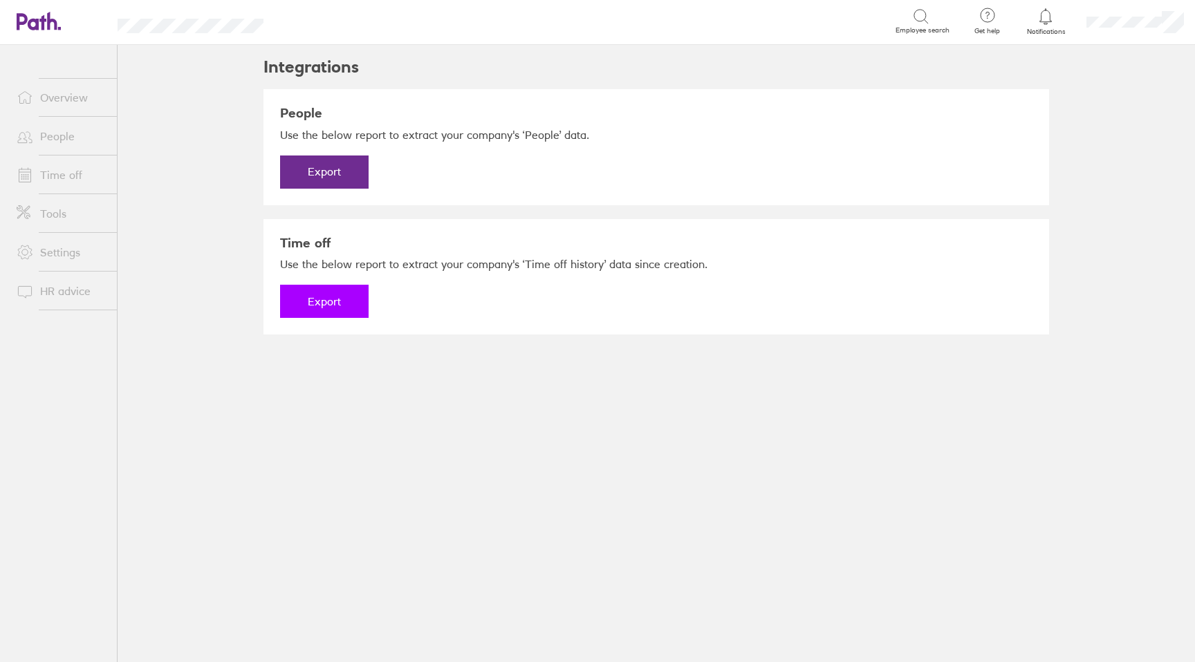
click at [317, 301] on button "Export" at bounding box center [324, 301] width 89 height 33
click at [326, 299] on link "Download" at bounding box center [324, 301] width 89 height 33
click at [331, 158] on button "Export" at bounding box center [324, 172] width 89 height 33
click at [322, 161] on link "Download" at bounding box center [324, 172] width 89 height 33
click at [45, 137] on link "People" at bounding box center [61, 136] width 111 height 28
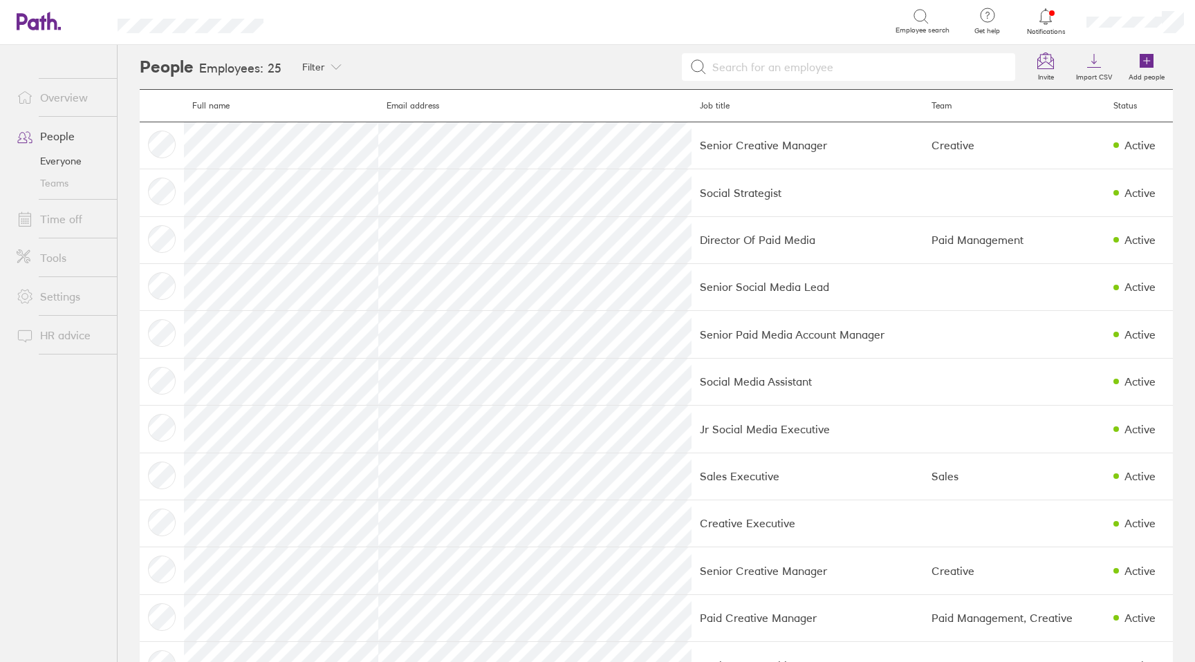
click at [66, 169] on link "Everyone" at bounding box center [61, 161] width 111 height 22
click at [65, 261] on link "Tools" at bounding box center [61, 258] width 111 height 28
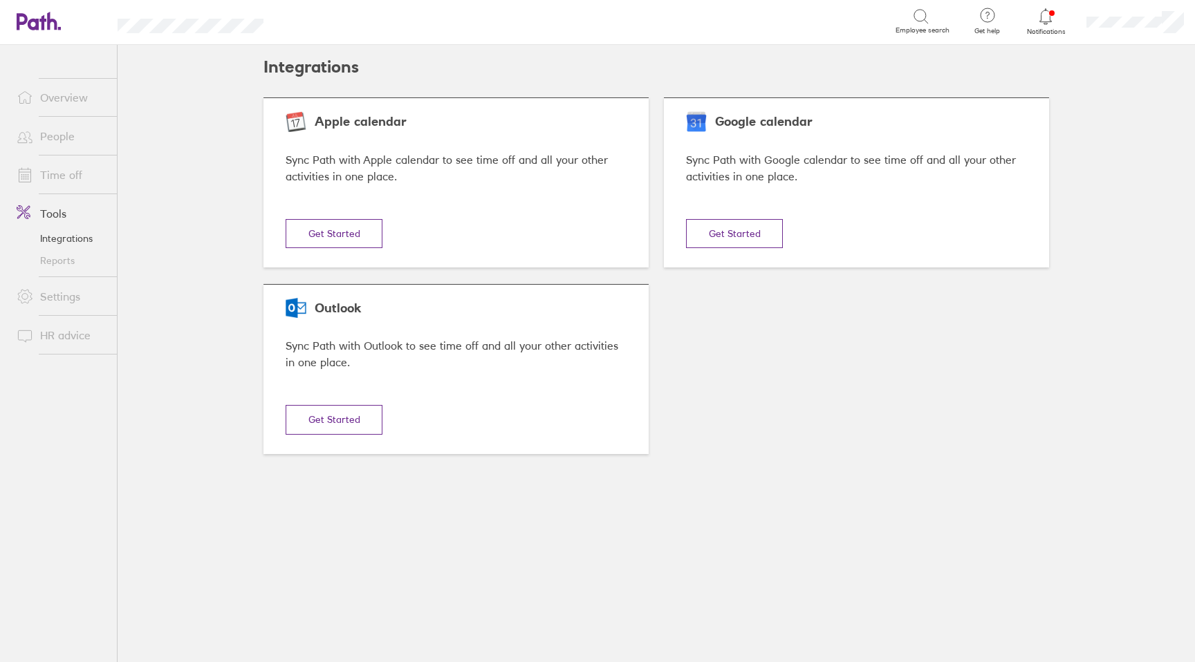
click at [75, 173] on link "Time off" at bounding box center [61, 175] width 111 height 28
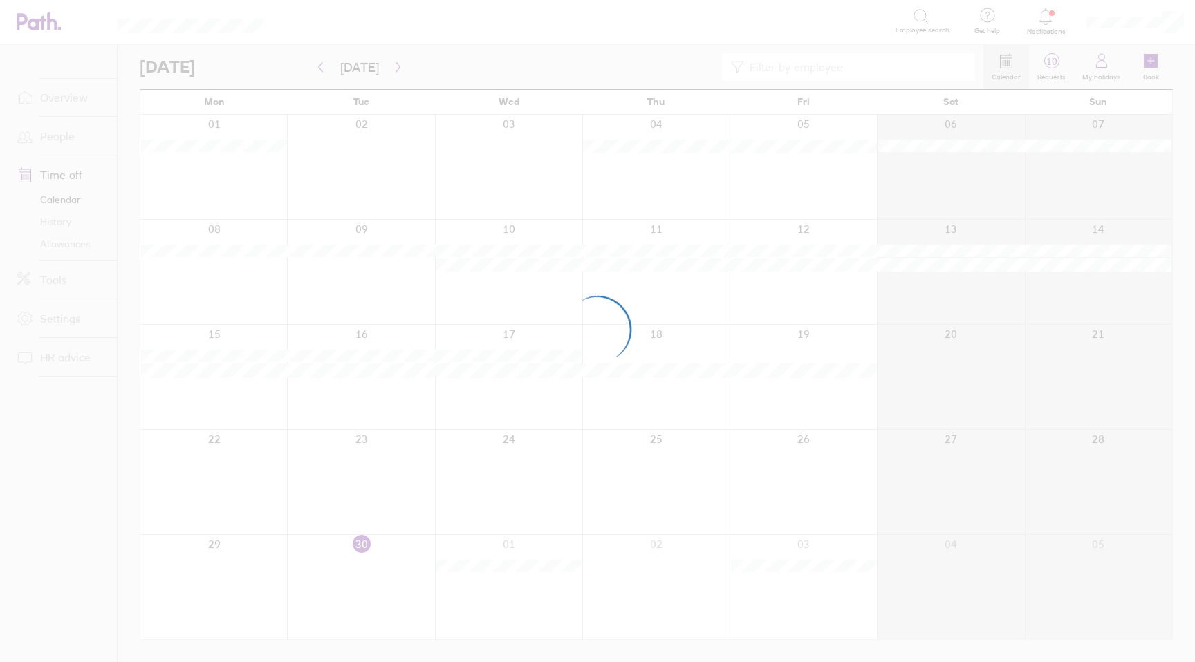
click at [69, 132] on div at bounding box center [597, 331] width 1195 height 662
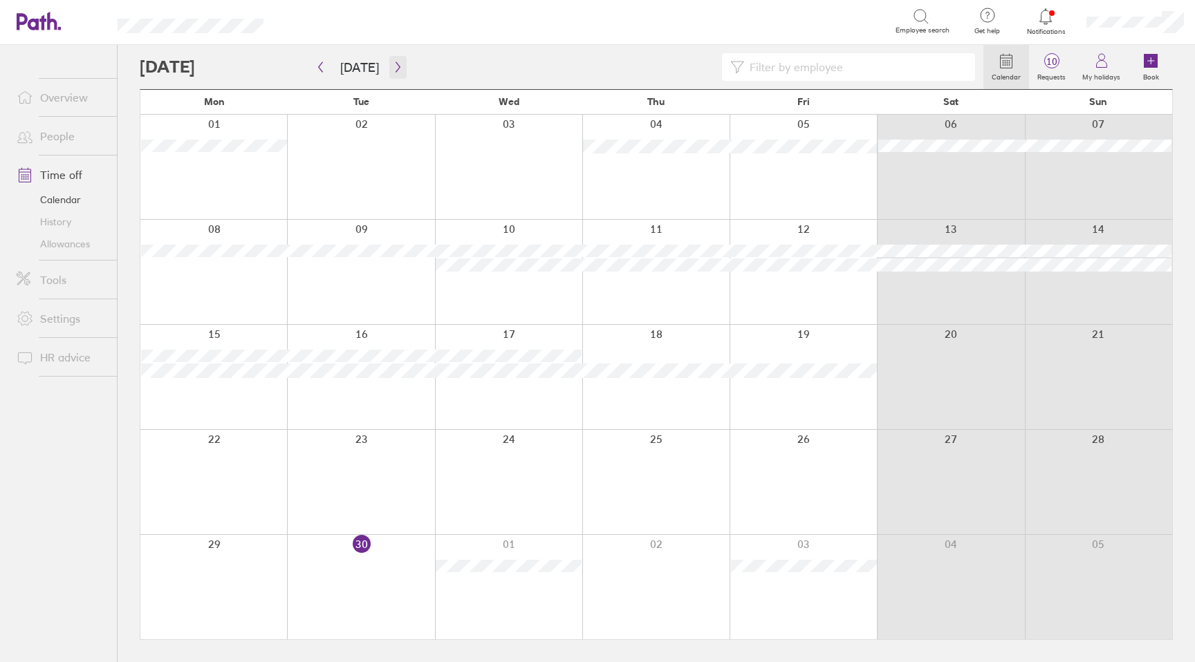
click at [398, 71] on icon "button" at bounding box center [398, 67] width 10 height 11
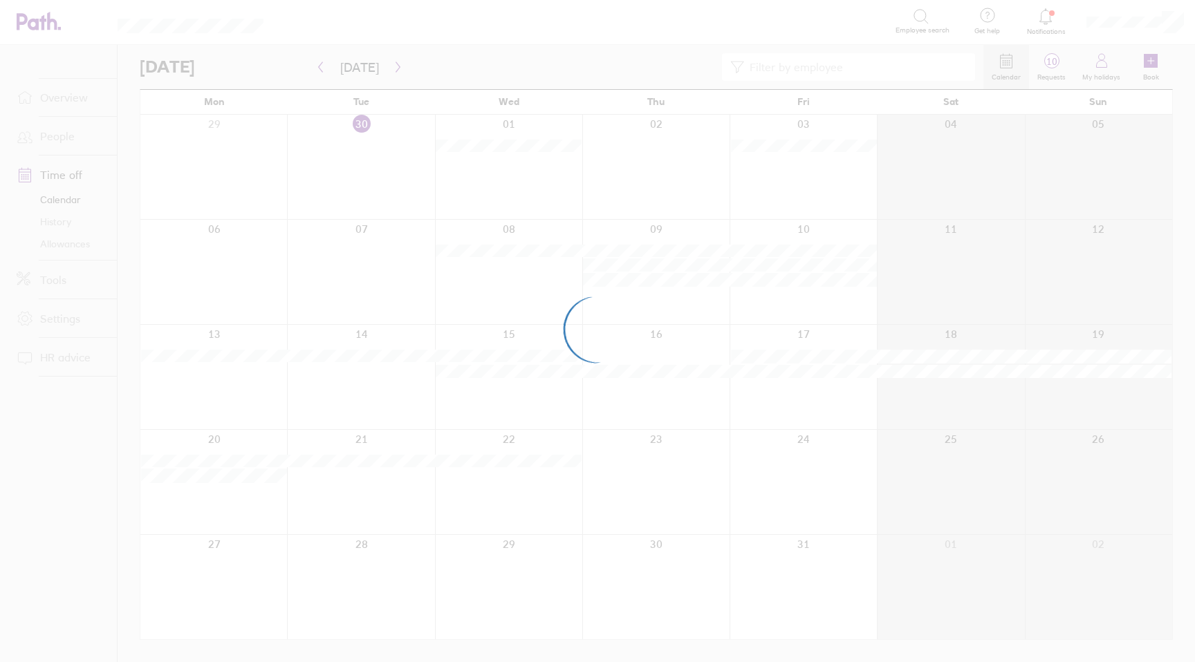
click at [57, 248] on div at bounding box center [597, 331] width 1195 height 662
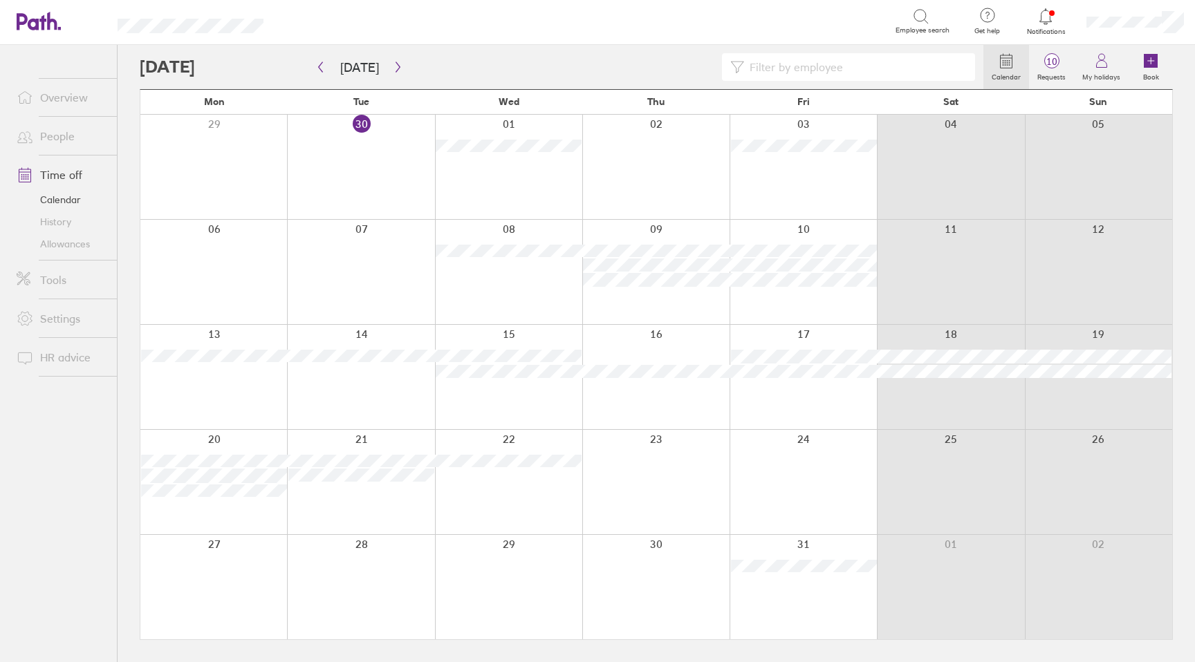
click at [68, 245] on link "Allowances" at bounding box center [61, 244] width 111 height 22
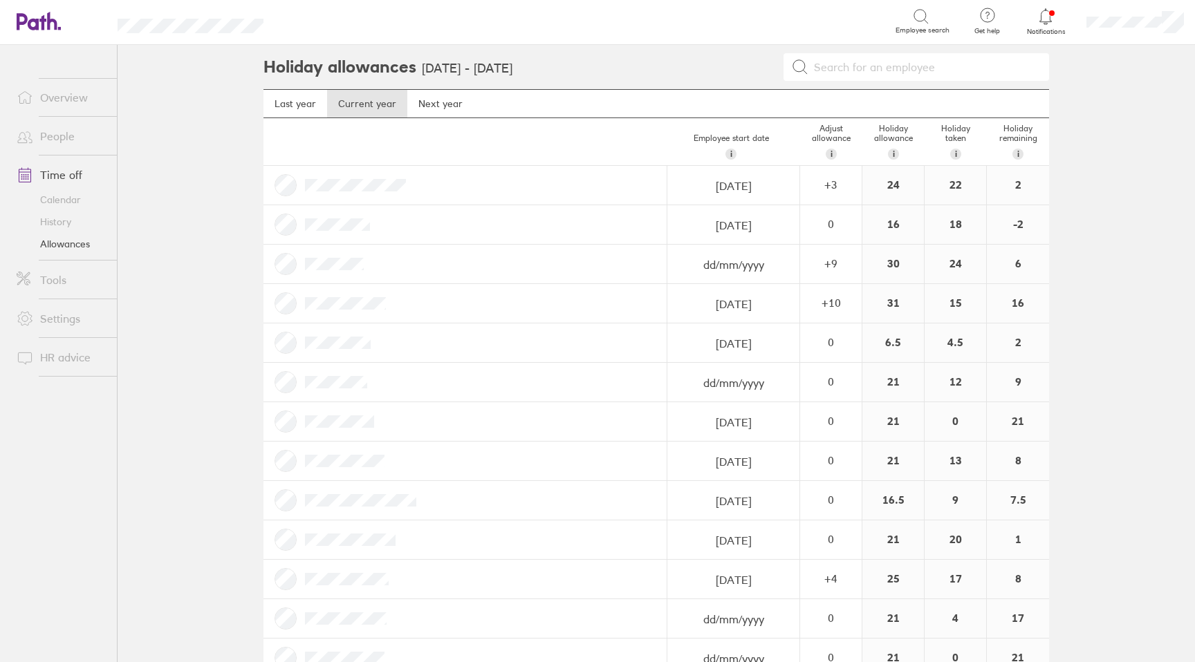
click at [890, 225] on div "16" at bounding box center [893, 224] width 62 height 39
click at [952, 225] on div "18" at bounding box center [956, 224] width 62 height 39
click at [850, 224] on div "0" at bounding box center [831, 224] width 60 height 12
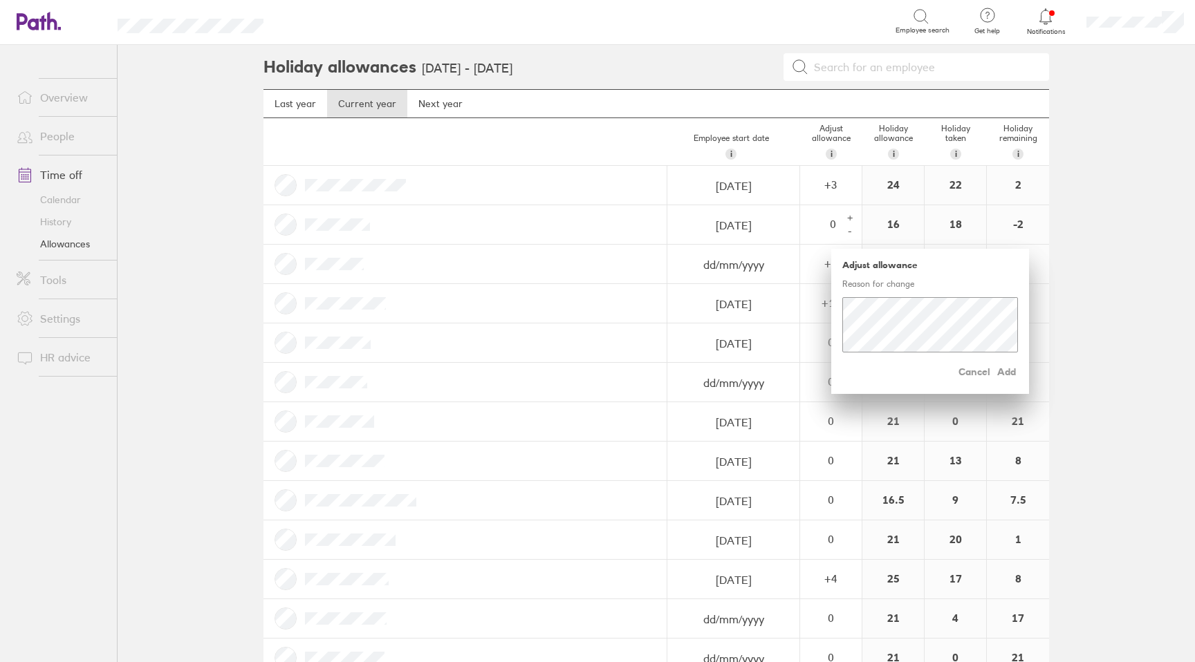
click at [900, 232] on div "16" at bounding box center [893, 224] width 62 height 39
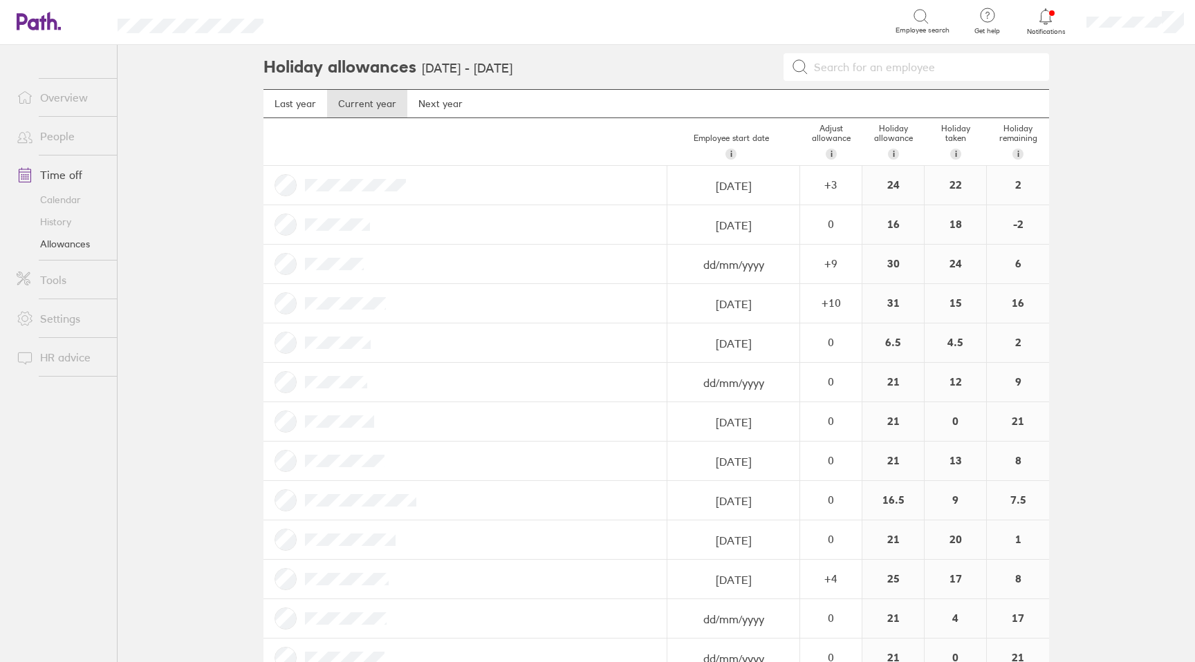
click at [993, 225] on div "-2" at bounding box center [1018, 224] width 62 height 39
click at [68, 141] on link "People" at bounding box center [61, 136] width 111 height 28
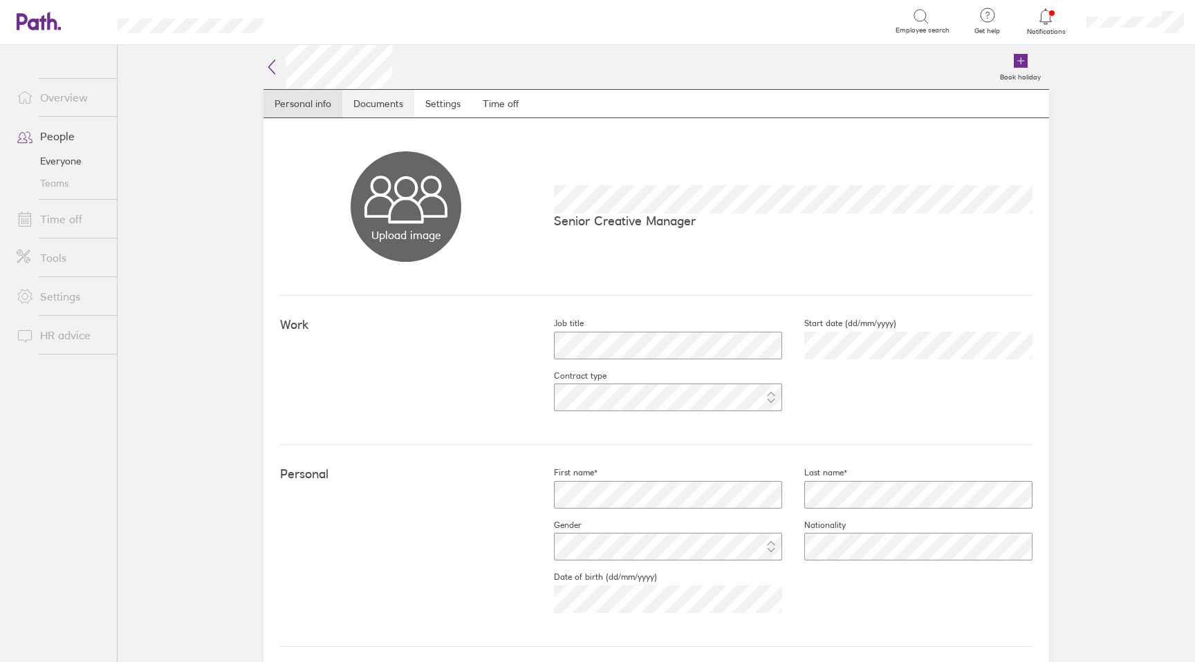
click at [368, 101] on link "Documents" at bounding box center [378, 104] width 72 height 28
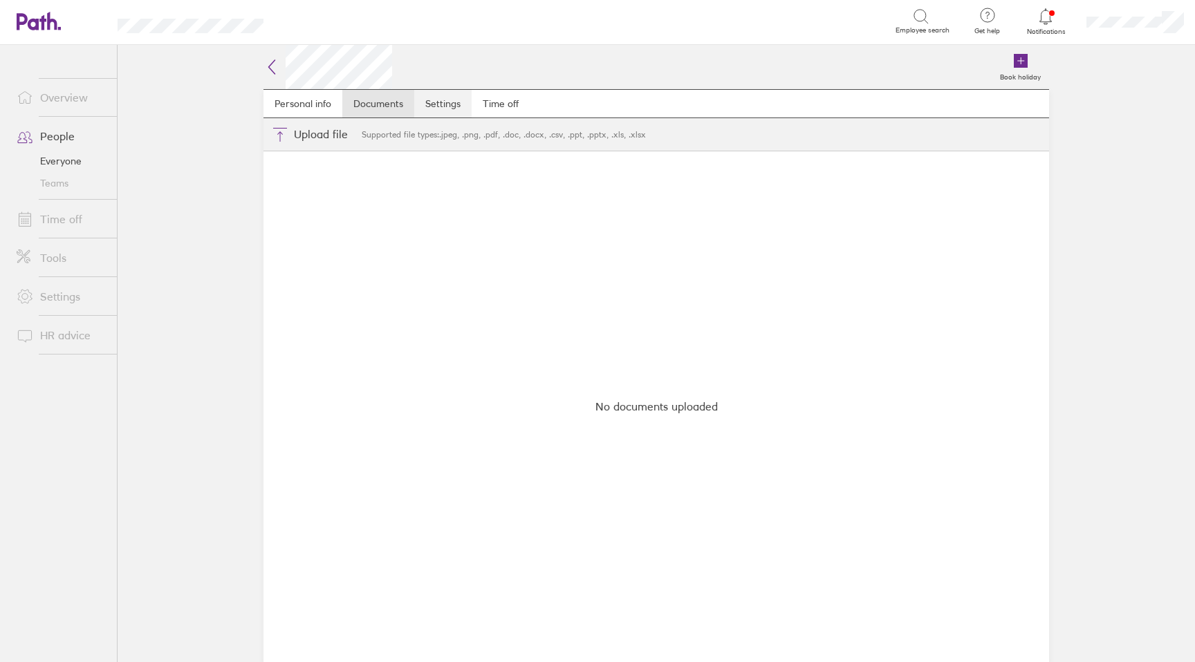
click at [469, 110] on link "Settings" at bounding box center [442, 104] width 57 height 28
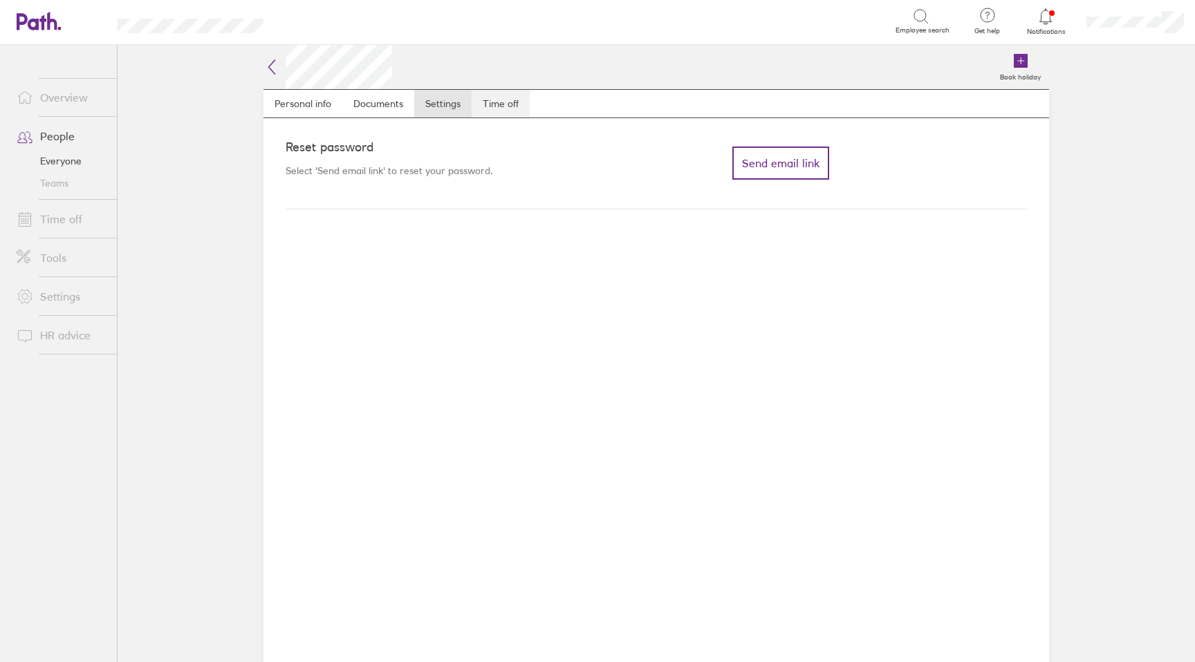
click at [525, 110] on link "Time off" at bounding box center [501, 104] width 58 height 28
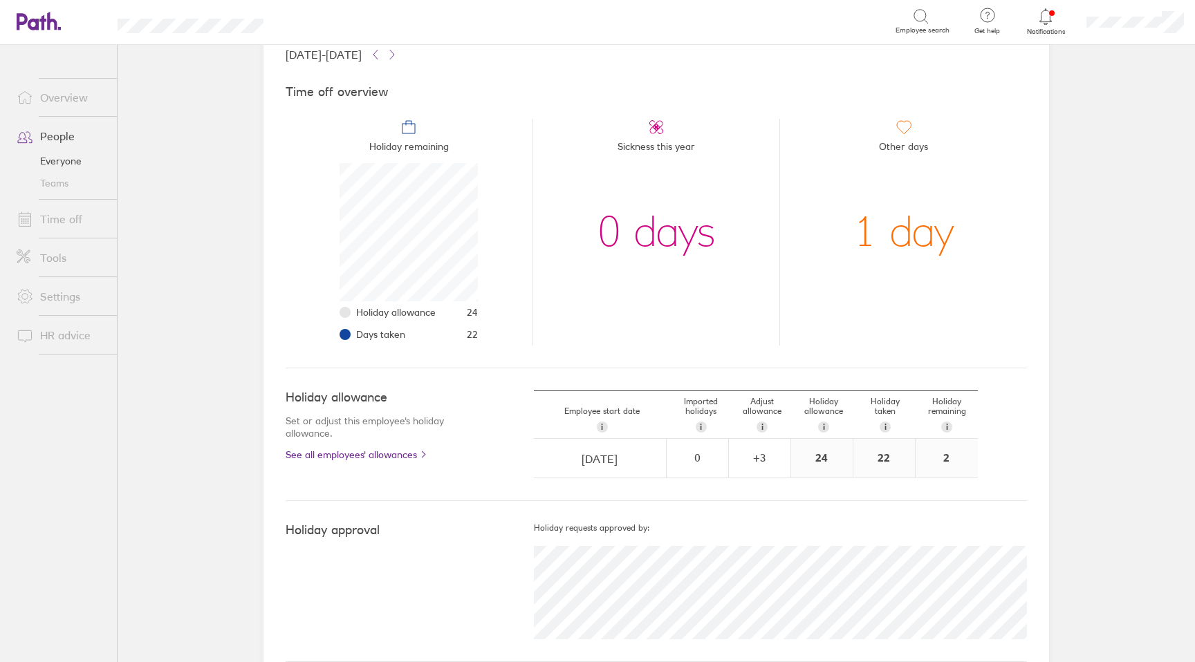
scroll to position [116, 0]
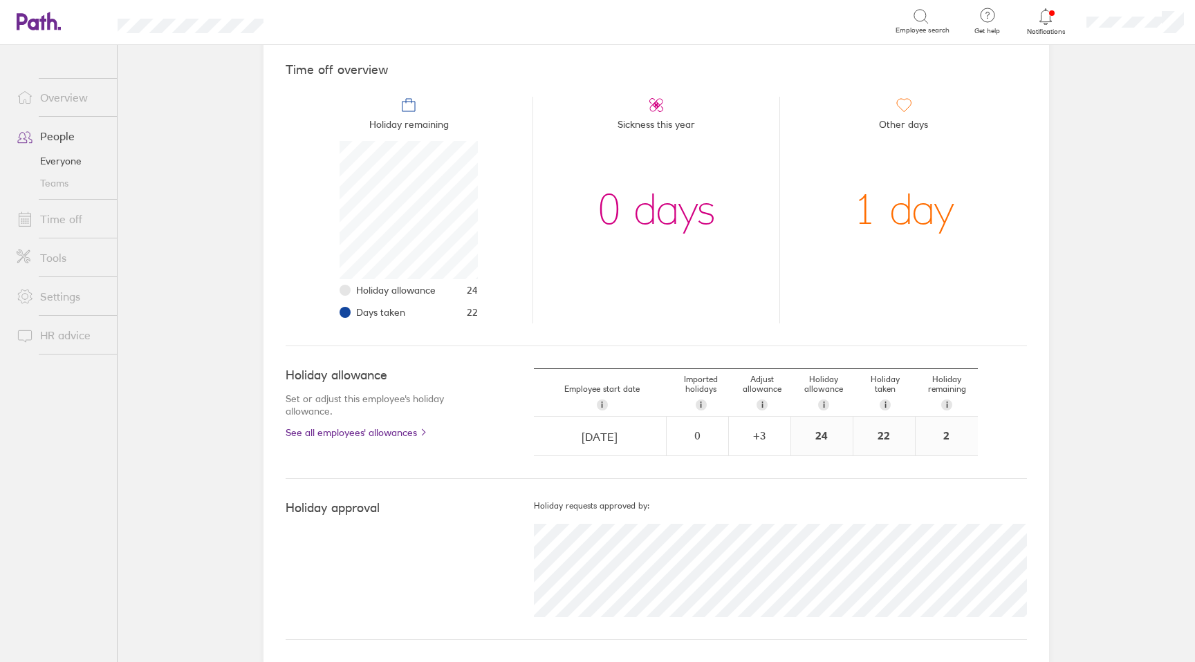
click at [205, 151] on main "Book holiday Personal info Documents Settings Time off [DATE] - [DATE] Time off…" at bounding box center [656, 354] width 1077 height 618
click at [171, 178] on main "Book holiday Personal info Documents Settings Time off [DATE] - [DATE] Time off…" at bounding box center [656, 354] width 1077 height 618
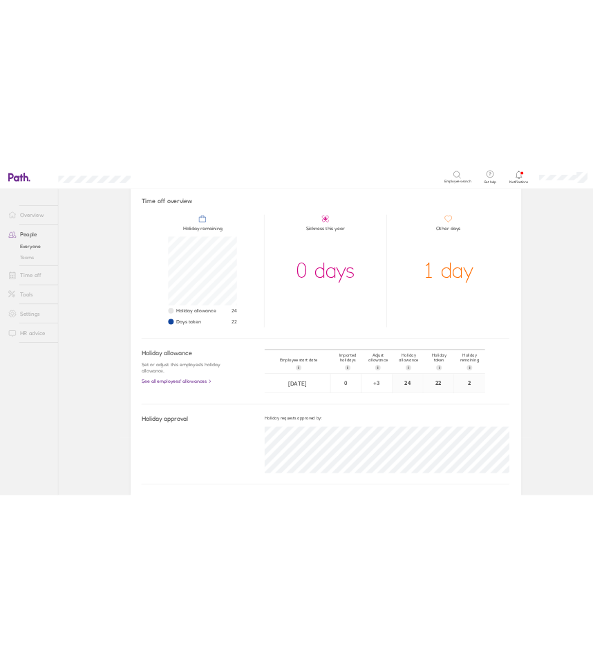
scroll to position [0, 0]
